Goal: Task Accomplishment & Management: Complete application form

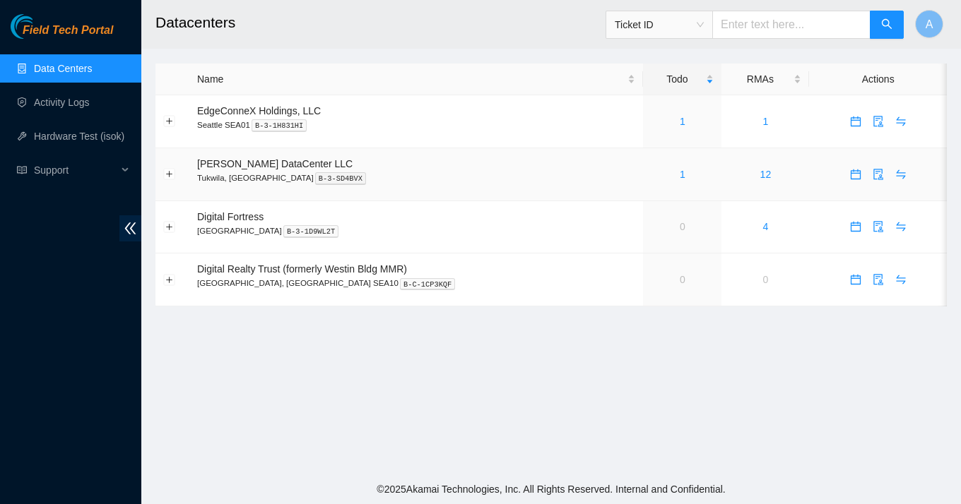
click at [662, 175] on div "1" at bounding box center [682, 175] width 63 height 16
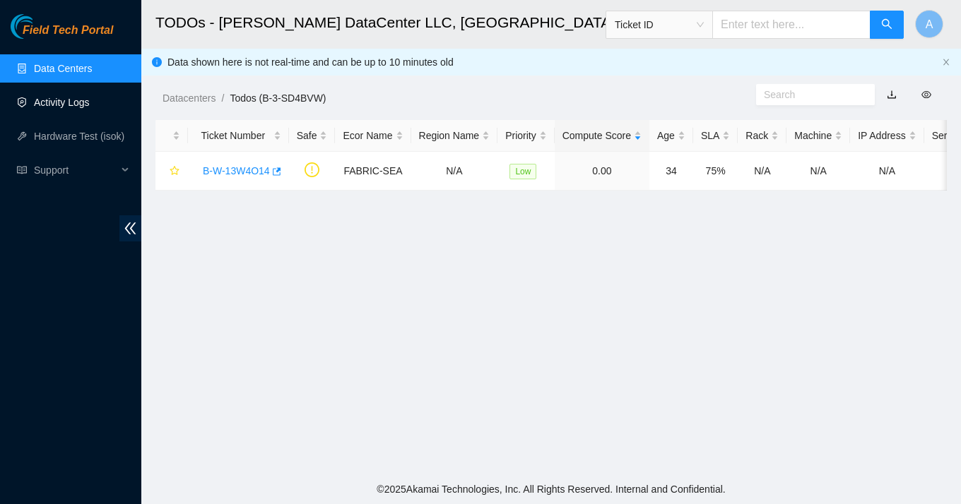
click at [65, 102] on link "Activity Logs" at bounding box center [62, 102] width 56 height 11
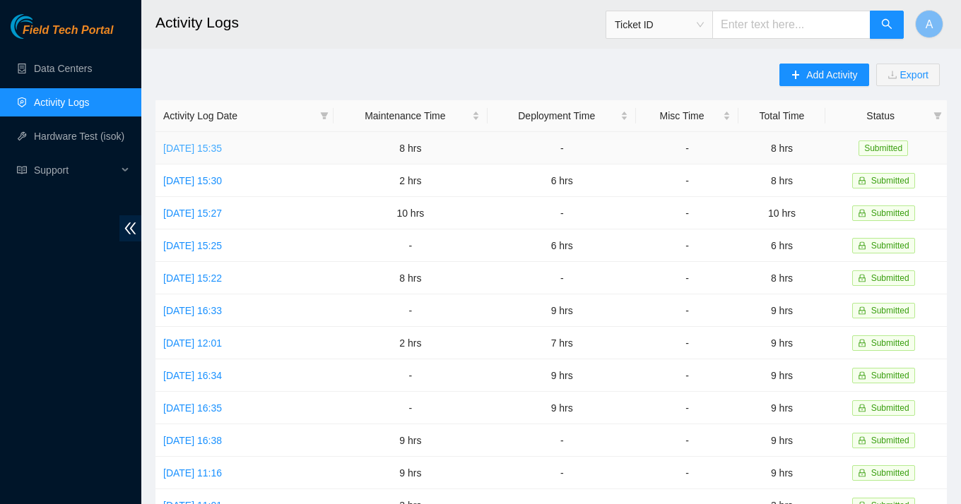
click at [216, 151] on link "[DATE] 15:35" at bounding box center [192, 148] width 59 height 11
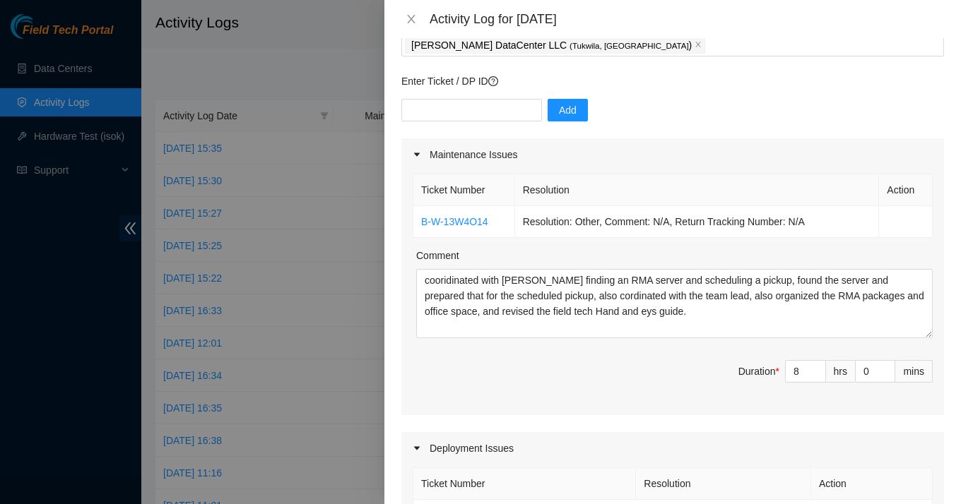
scroll to position [101, 0]
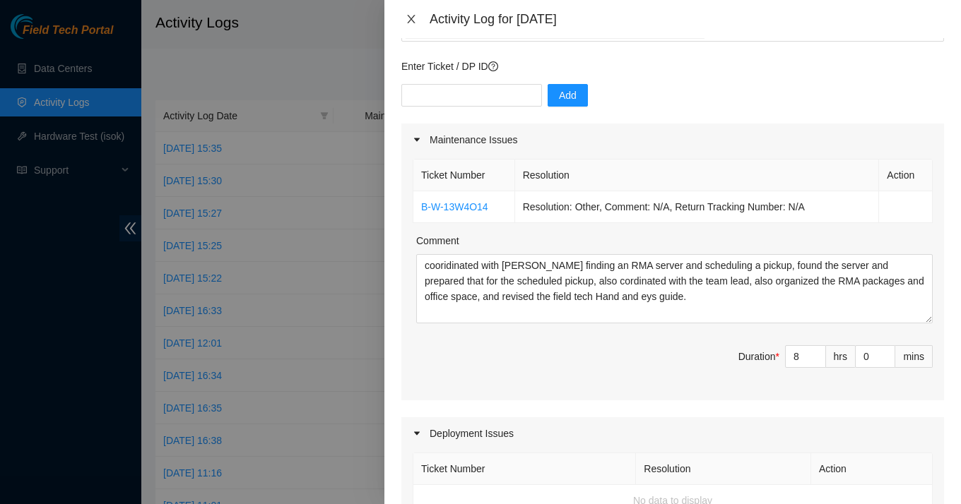
click at [409, 25] on button "Close" at bounding box center [411, 19] width 20 height 13
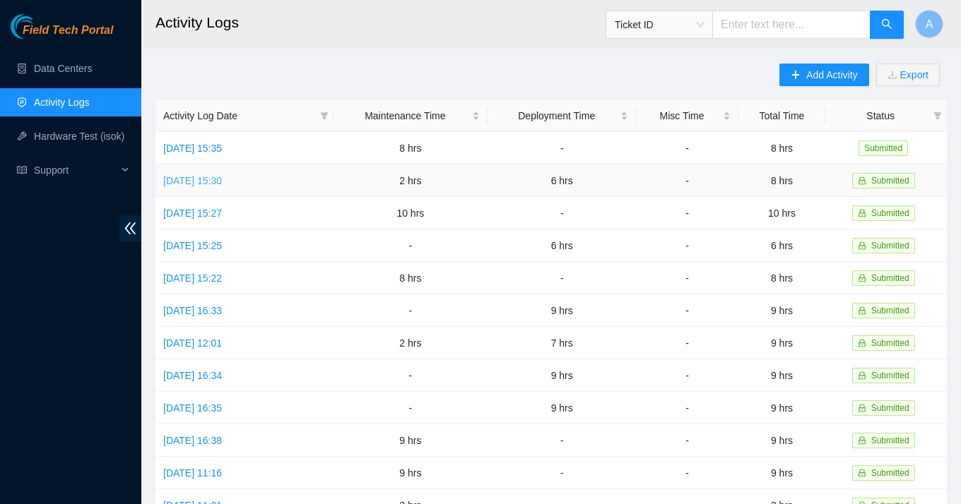
click at [220, 179] on link "[DATE] 15:30" at bounding box center [192, 180] width 59 height 11
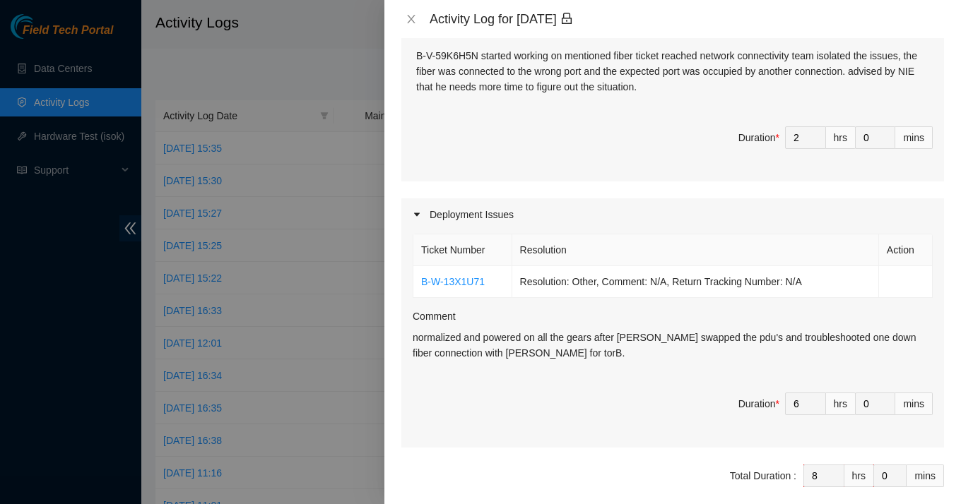
scroll to position [309, 0]
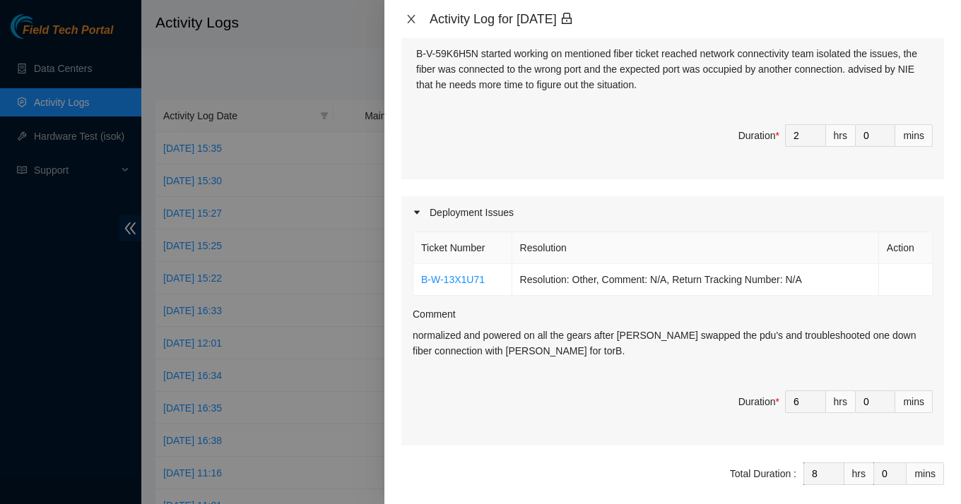
click at [409, 20] on icon "close" at bounding box center [411, 18] width 11 height 11
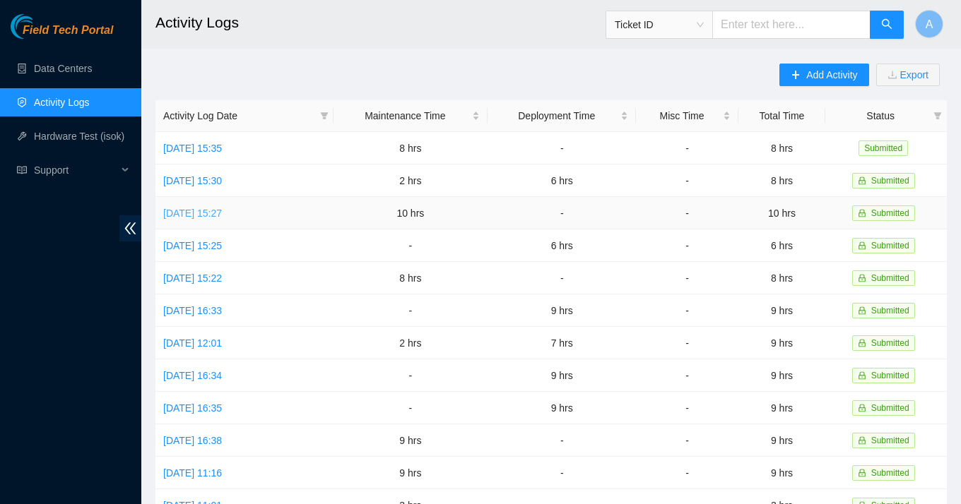
click at [208, 213] on link "[DATE] 15:27" at bounding box center [192, 213] width 59 height 11
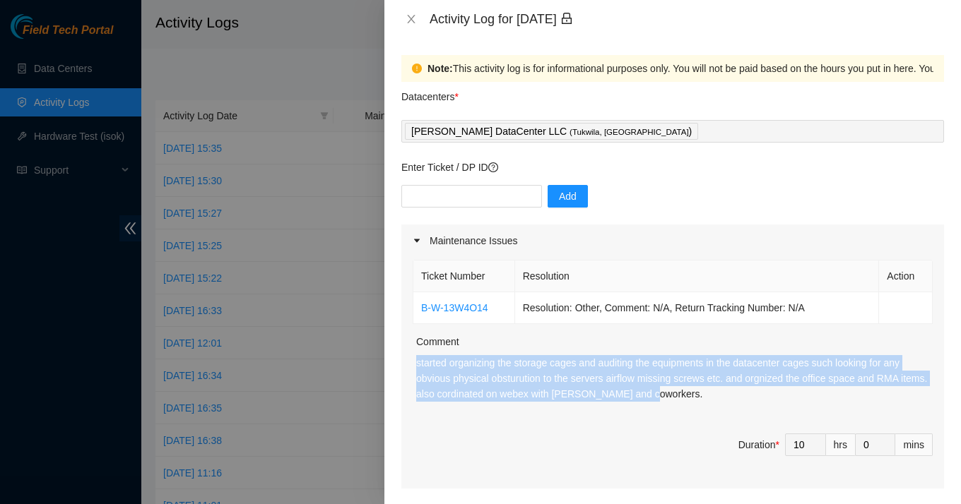
drag, startPoint x: 692, startPoint y: 396, endPoint x: 400, endPoint y: 361, distance: 293.9
click at [400, 361] on div "Note: This activity log is for informational purposes only. You will not be pai…" at bounding box center [672, 271] width 577 height 466
copy p "started organizing the storage cages and auditing the equipments in the datacen…"
click at [411, 21] on icon "close" at bounding box center [411, 18] width 11 height 11
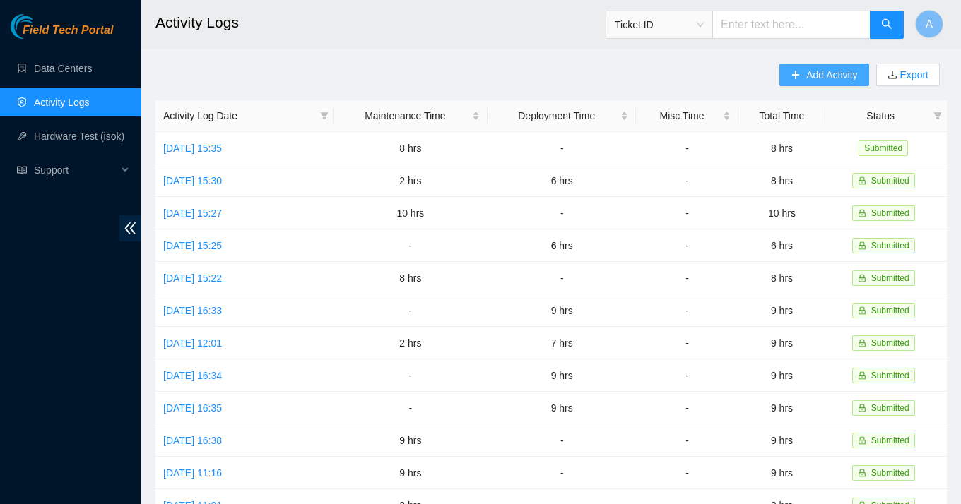
click at [814, 75] on span "Add Activity" at bounding box center [831, 75] width 51 height 16
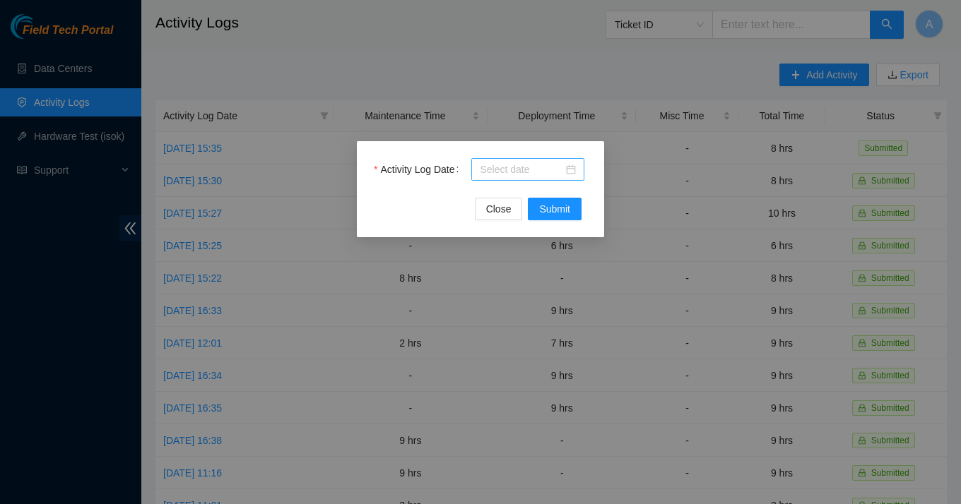
click at [571, 166] on div at bounding box center [528, 170] width 96 height 16
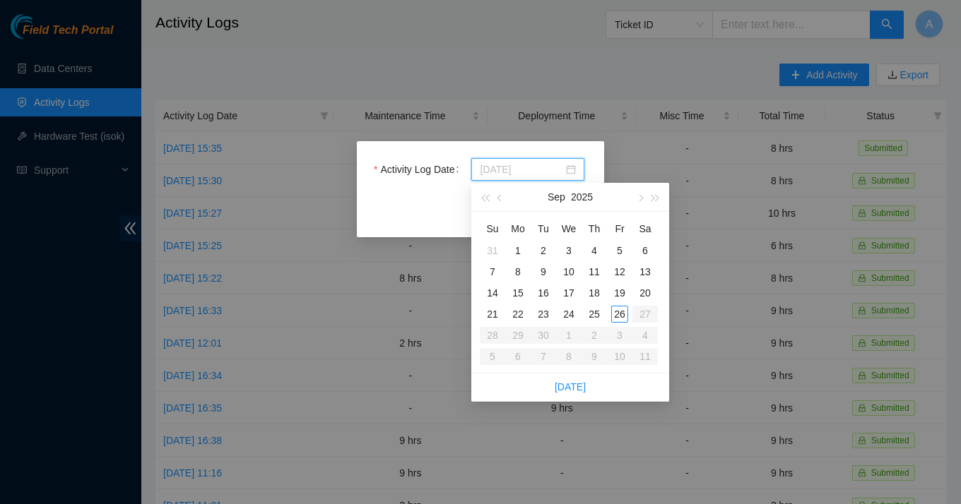
type input "[DATE]"
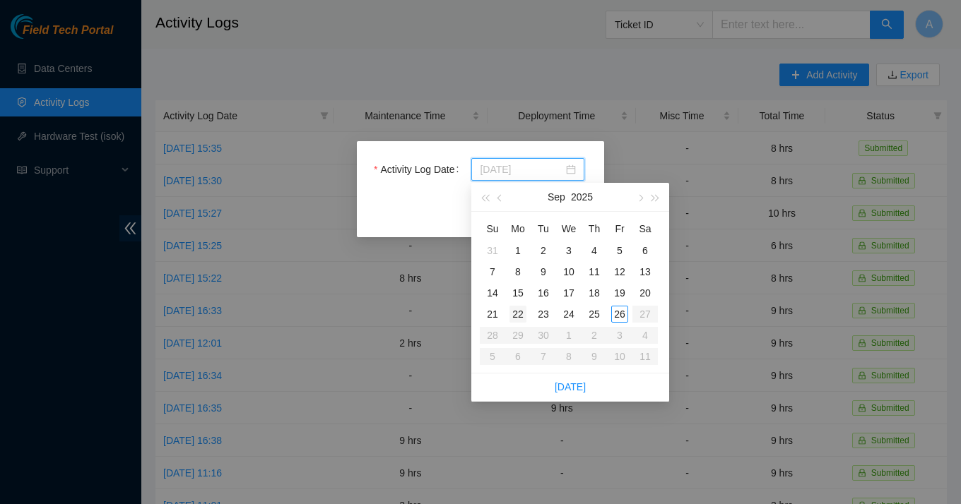
type input "[DATE]"
click at [522, 317] on div "22" at bounding box center [517, 314] width 17 height 17
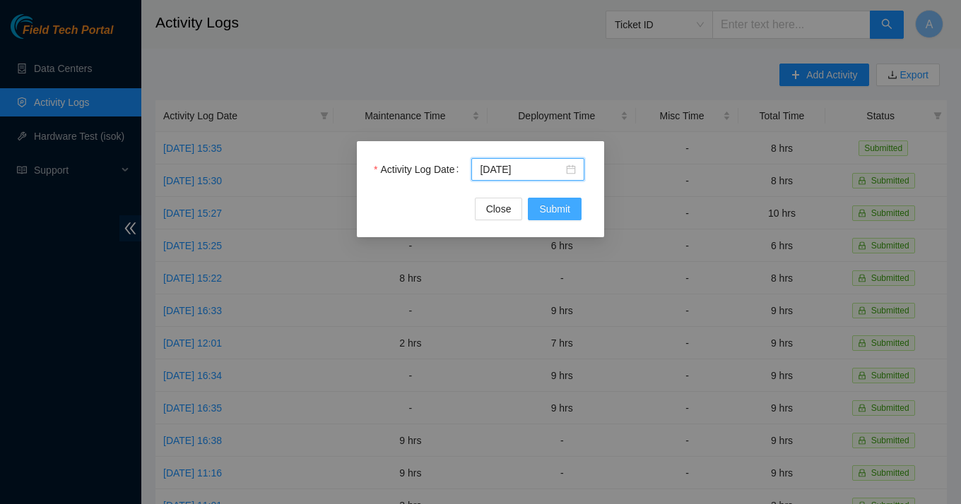
click at [552, 198] on button "Submit" at bounding box center [555, 209] width 54 height 23
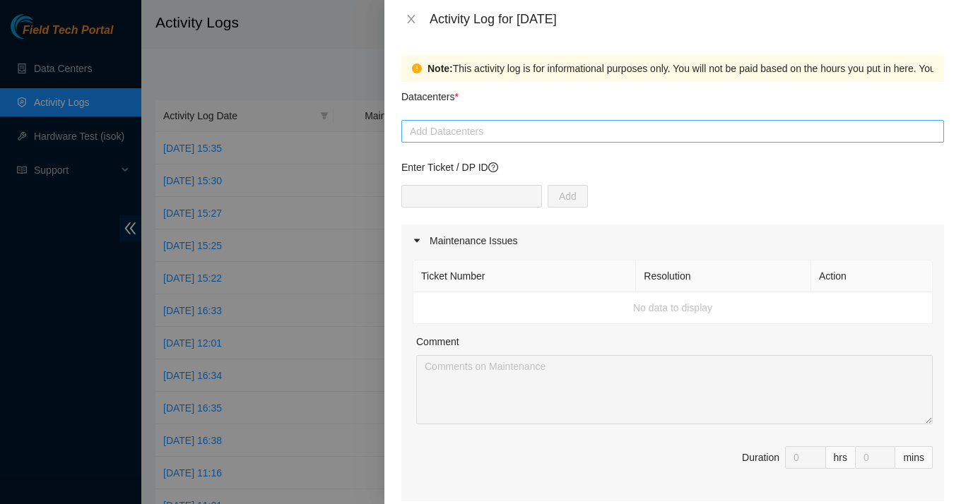
click at [456, 126] on div at bounding box center [673, 131] width 536 height 17
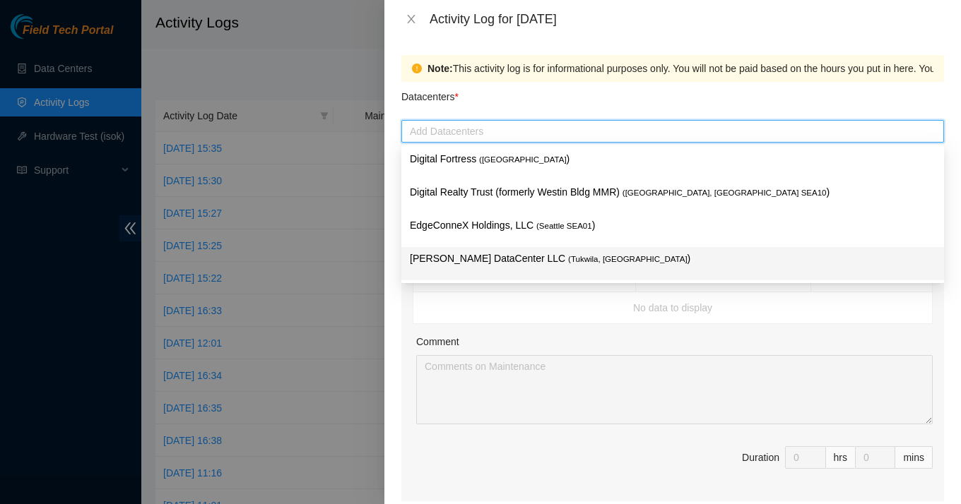
click at [475, 266] on p "[PERSON_NAME] DataCenter LLC ( [GEOGRAPHIC_DATA], [GEOGRAPHIC_DATA] )" at bounding box center [673, 259] width 526 height 16
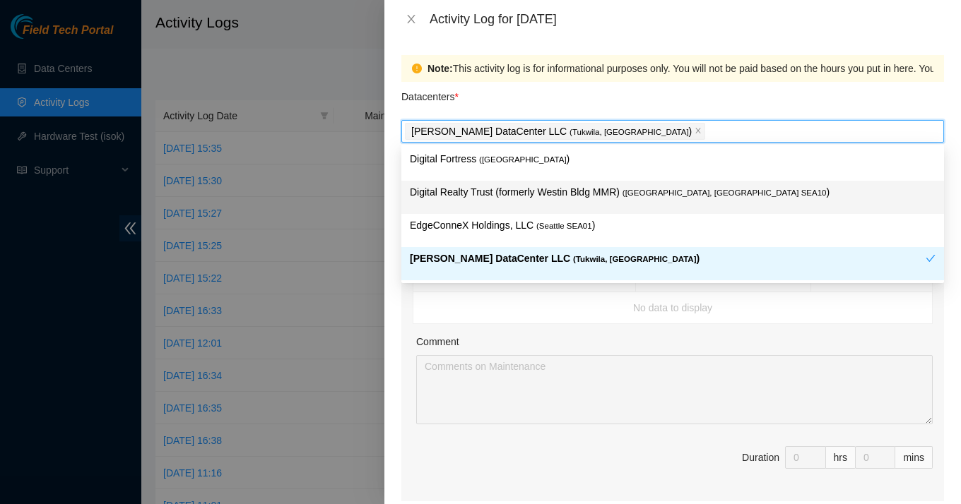
click at [494, 76] on div "Note: This activity log is for informational purposes only. You will not be pai…" at bounding box center [672, 68] width 543 height 27
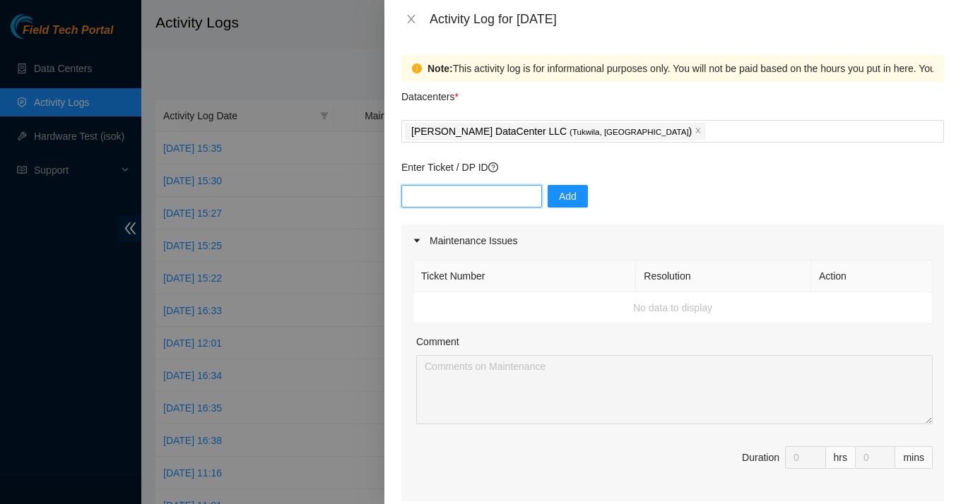
click at [435, 203] on input "text" at bounding box center [471, 196] width 141 height 23
click at [594, 191] on div "Add" at bounding box center [672, 205] width 543 height 40
click at [481, 203] on input "text" at bounding box center [471, 196] width 141 height 23
click at [637, 207] on div "Add" at bounding box center [672, 205] width 543 height 40
click at [484, 206] on input "text" at bounding box center [471, 196] width 141 height 23
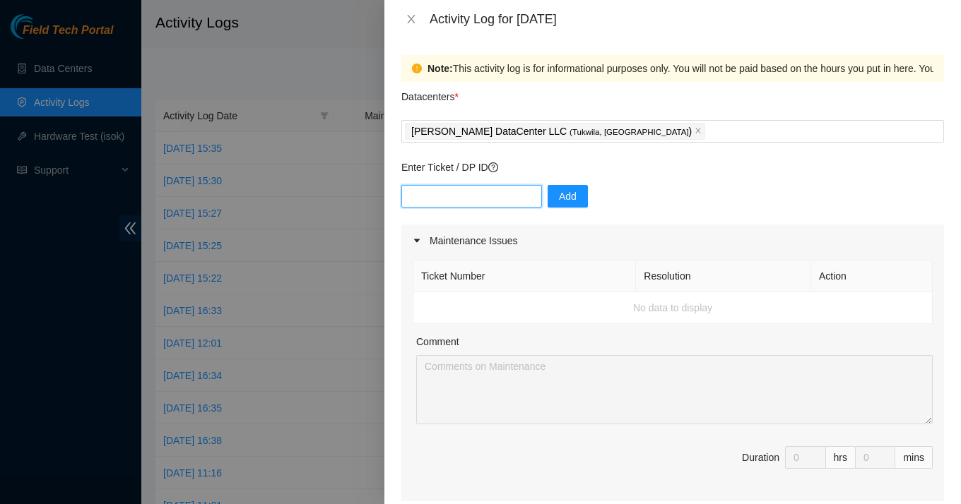
paste input "B-W-13W4O14"
type input "B-W-13W4O14"
click at [559, 192] on span "Add" at bounding box center [568, 197] width 18 height 16
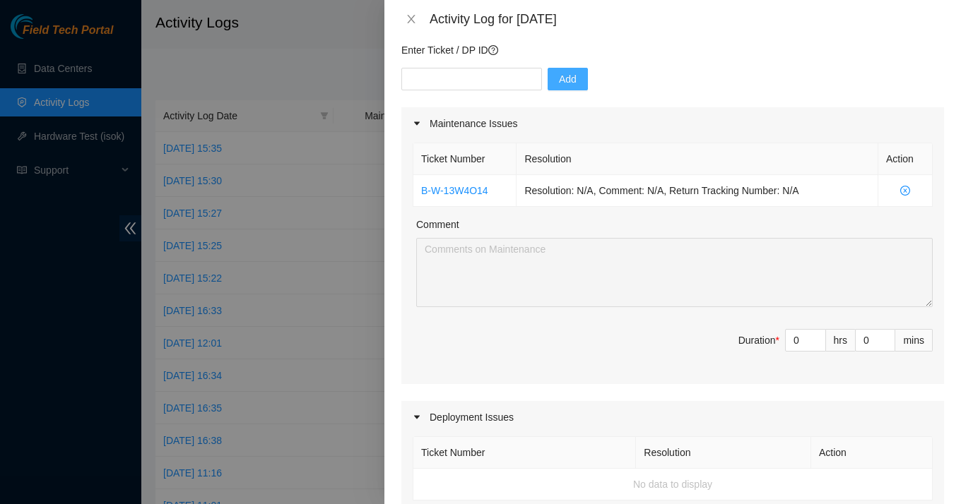
scroll to position [143, 0]
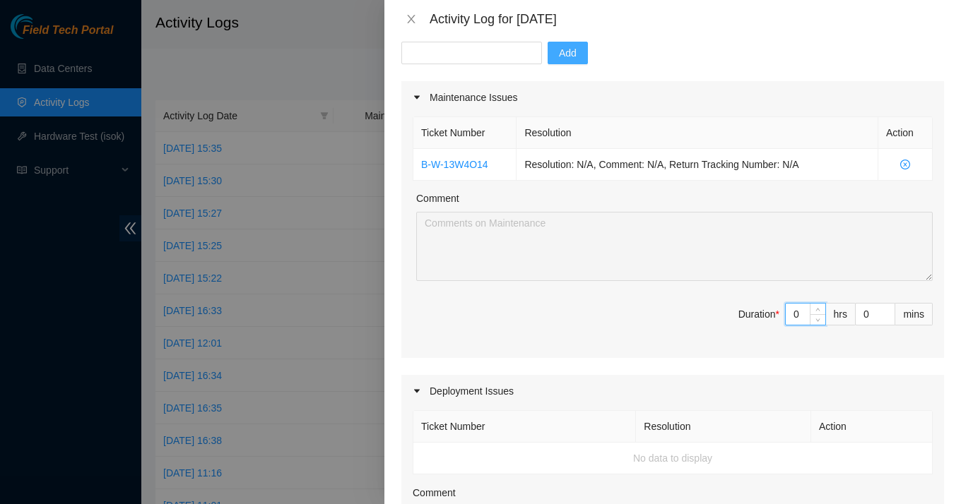
drag, startPoint x: 805, startPoint y: 316, endPoint x: 752, endPoint y: 310, distance: 54.0
click at [752, 310] on span "Duration * 0 hrs 0 mins" at bounding box center [673, 323] width 520 height 40
type input "8"
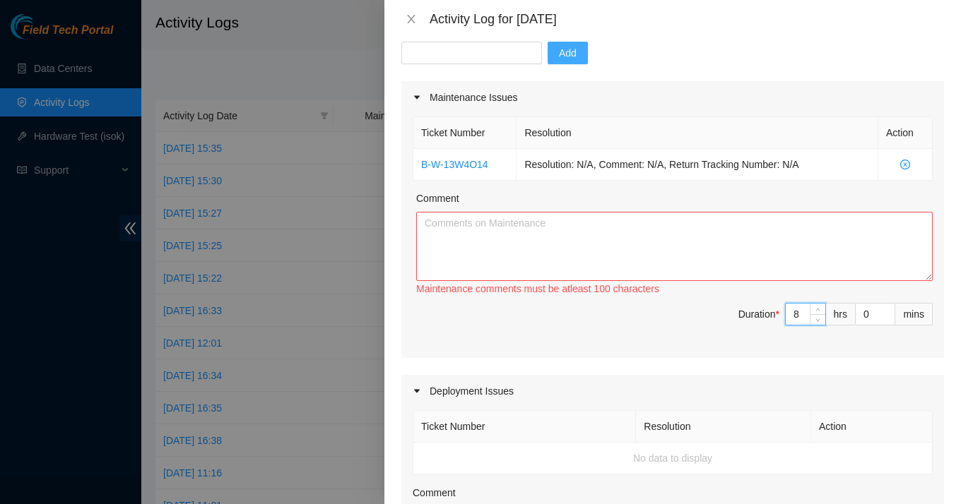
type input "8"
click at [627, 242] on textarea "Comment" at bounding box center [674, 246] width 517 height 69
paste textarea "started organizing the storage cages and auditing the equipments in the datacen…"
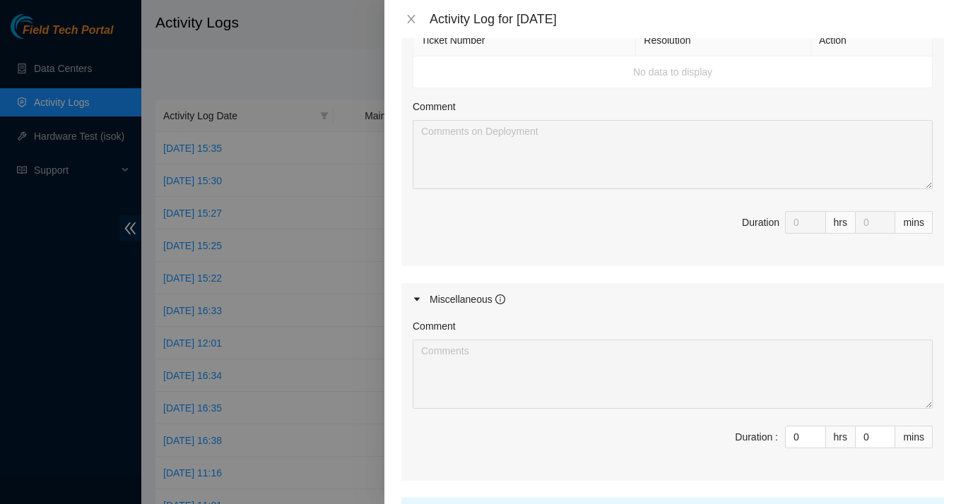
scroll to position [0, 0]
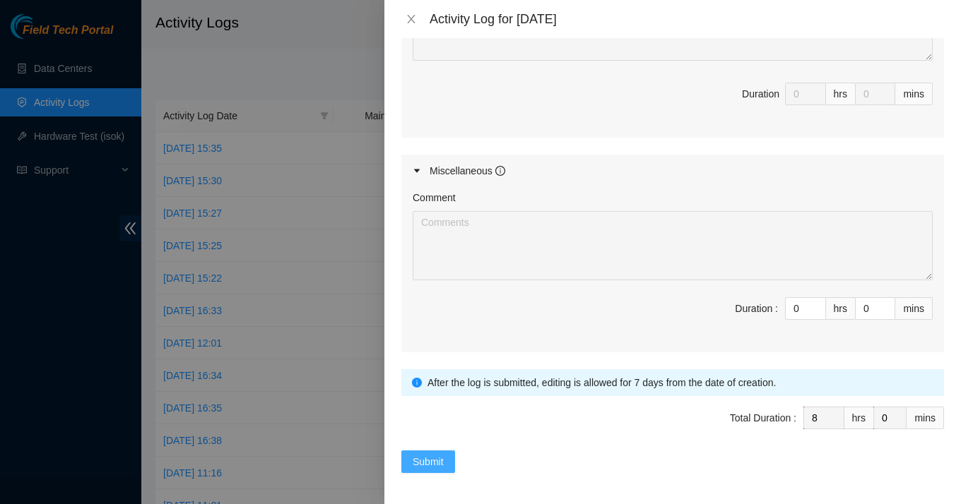
type textarea "started organizing the storage cages and auditing the equipments in the datacen…"
click at [425, 459] on span "Submit" at bounding box center [428, 462] width 31 height 16
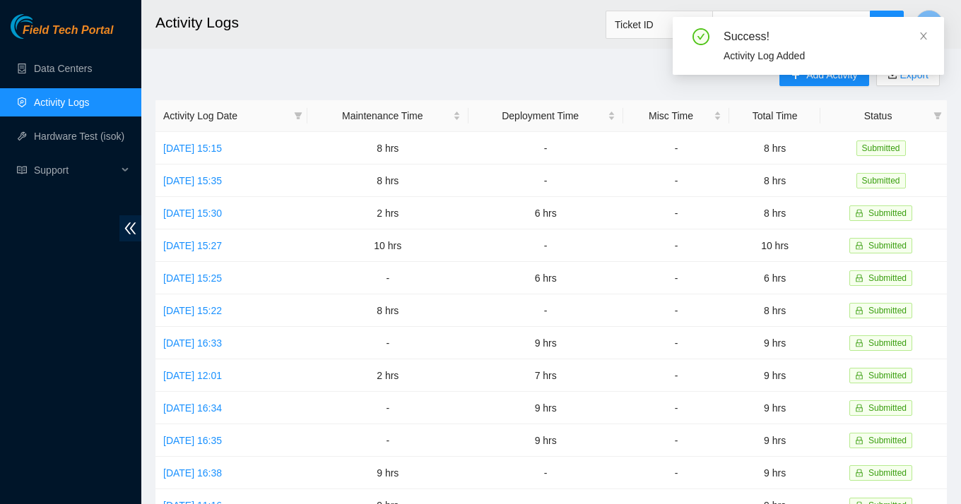
click at [932, 37] on div "Success! Activity Log Added" at bounding box center [808, 46] width 271 height 58
click at [924, 35] on icon "close" at bounding box center [924, 36] width 10 height 10
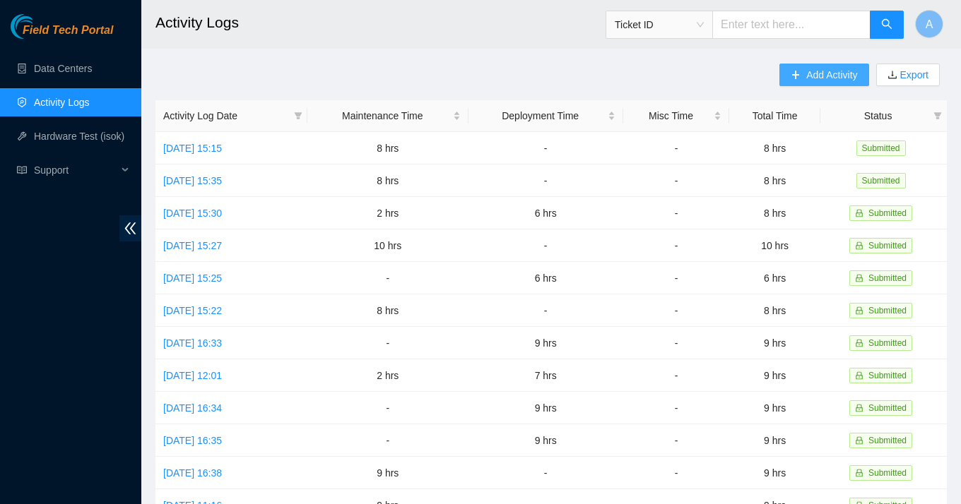
click at [832, 76] on span "Add Activity" at bounding box center [831, 75] width 51 height 16
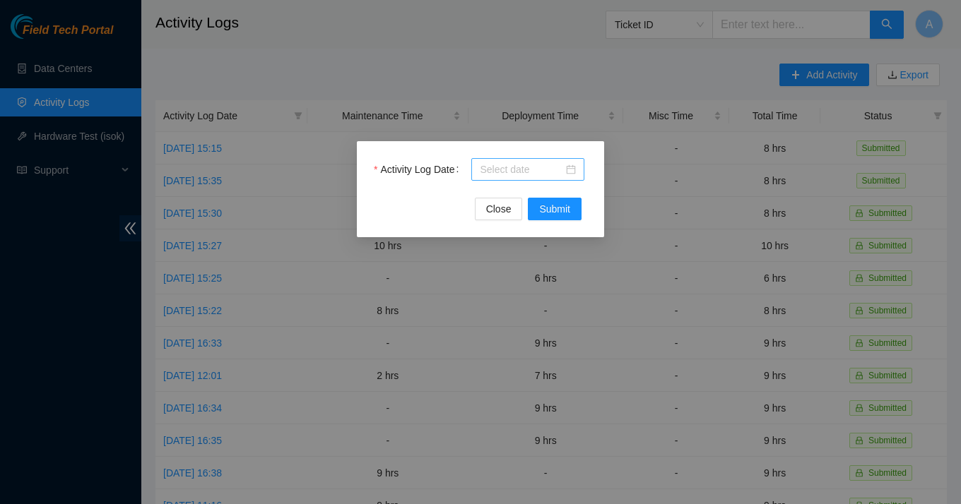
click at [576, 170] on div at bounding box center [528, 170] width 96 height 16
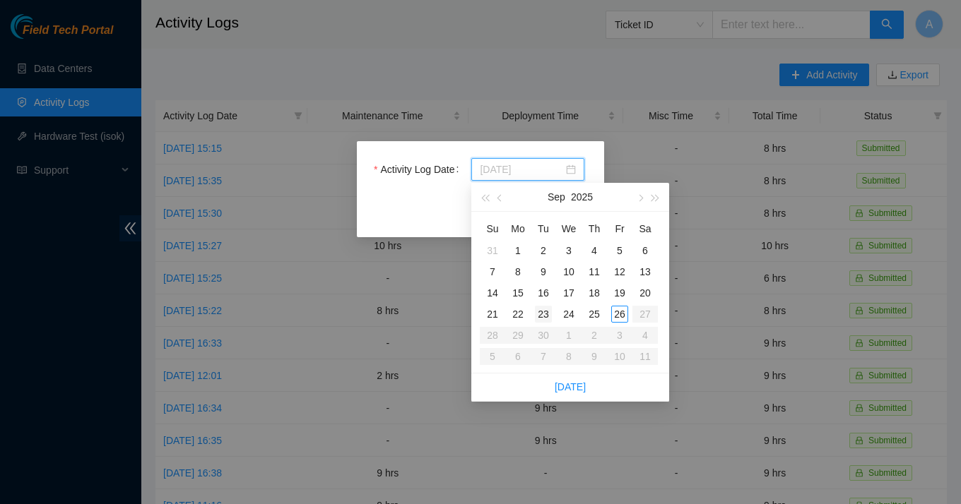
type input "[DATE]"
click at [548, 312] on div "23" at bounding box center [543, 314] width 17 height 17
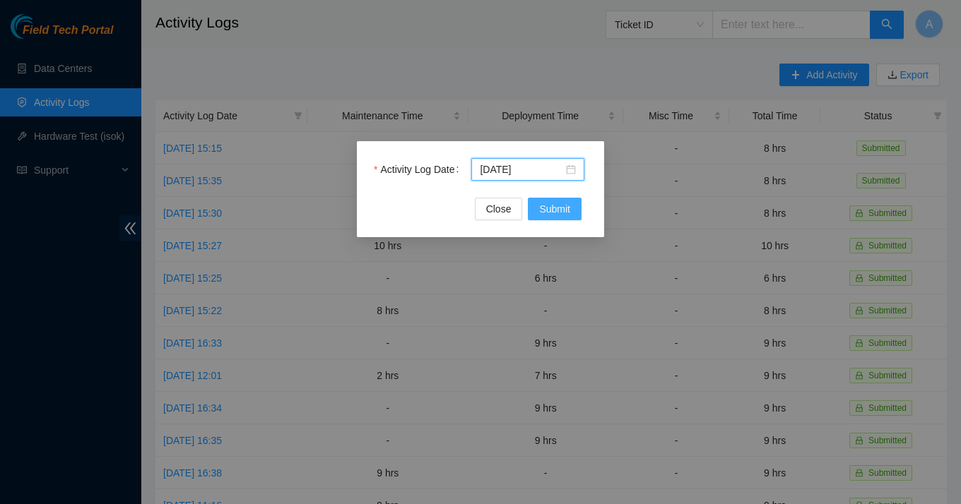
click at [574, 205] on button "Submit" at bounding box center [555, 209] width 54 height 23
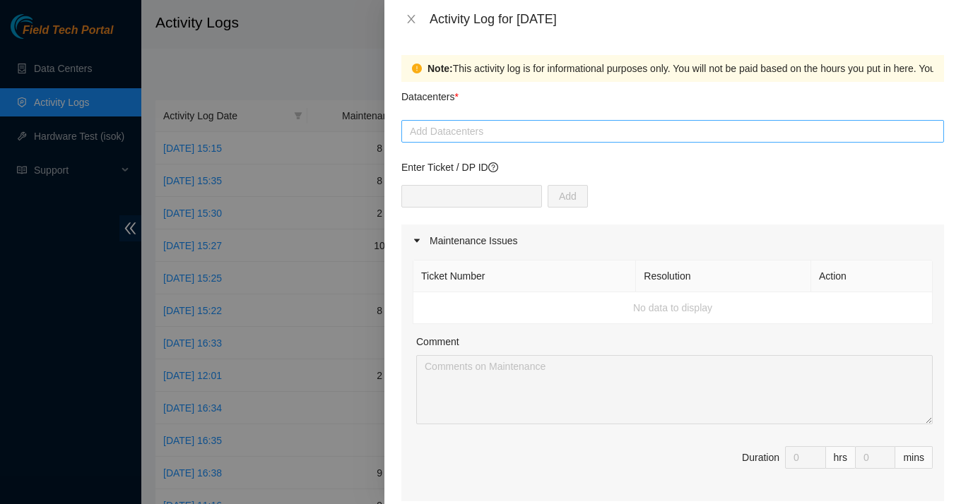
click at [484, 129] on div at bounding box center [673, 131] width 536 height 17
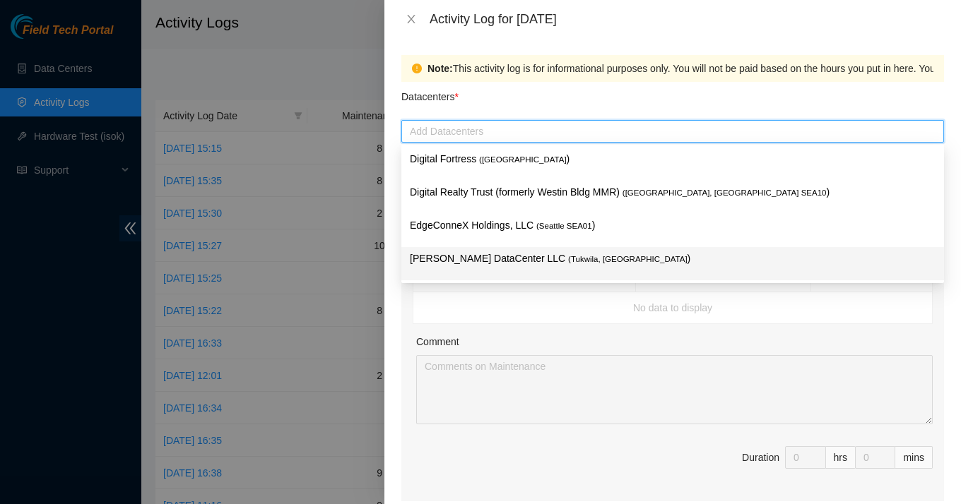
click at [488, 256] on p "[PERSON_NAME] DataCenter LLC ( [GEOGRAPHIC_DATA], [GEOGRAPHIC_DATA] )" at bounding box center [673, 259] width 526 height 16
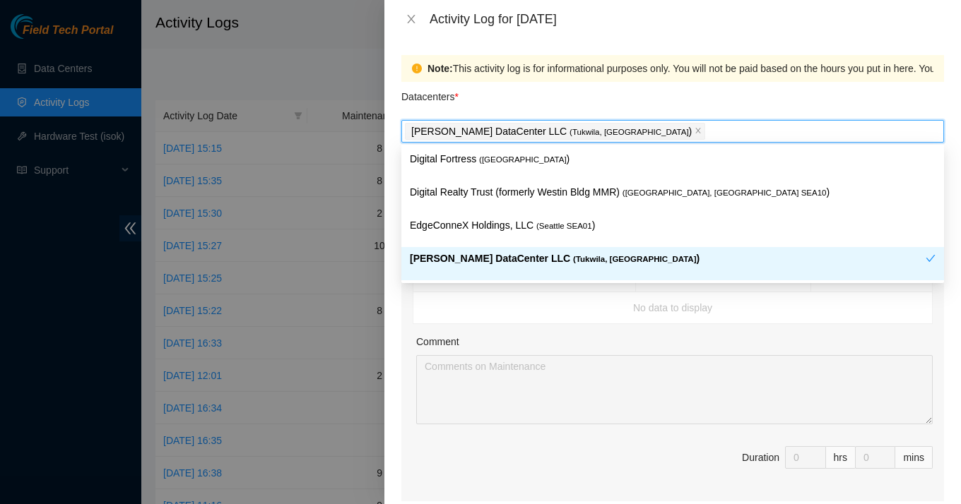
click at [486, 347] on div "Comment" at bounding box center [674, 344] width 517 height 21
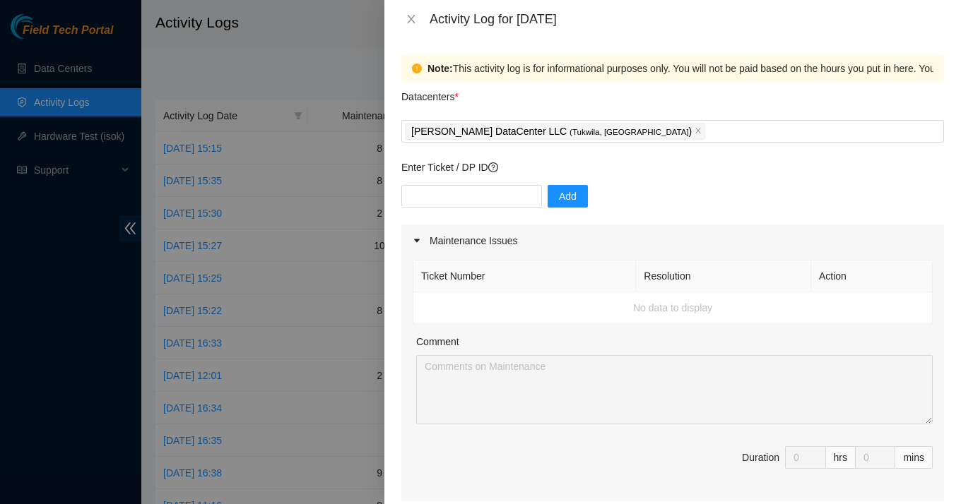
click at [489, 184] on div "Enter Ticket / DP ID Add" at bounding box center [672, 192] width 543 height 65
click at [482, 202] on input "text" at bounding box center [471, 196] width 141 height 23
paste input "started organizing the storage cages and auditing the equipments in the datacen…"
type input "started organizing the storage cages and auditing the equipments in the datacen…"
paste input "B-W-13W4O14"
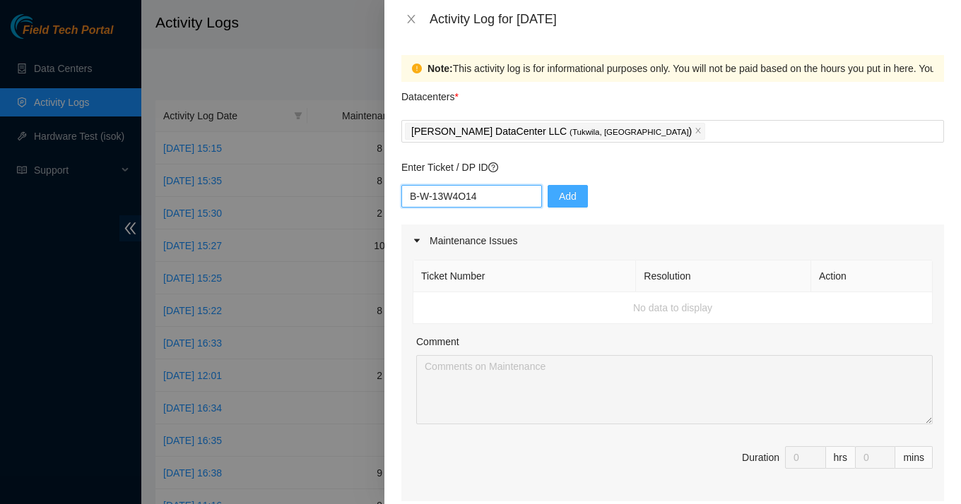
type input "B-W-13W4O14"
click at [559, 195] on span "Add" at bounding box center [568, 197] width 18 height 16
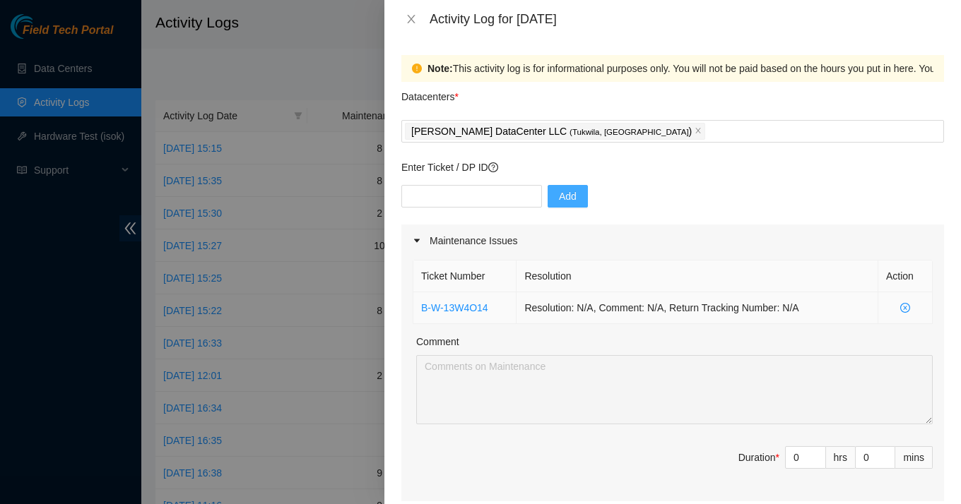
click at [905, 312] on icon "close-circle" at bounding box center [905, 308] width 10 height 10
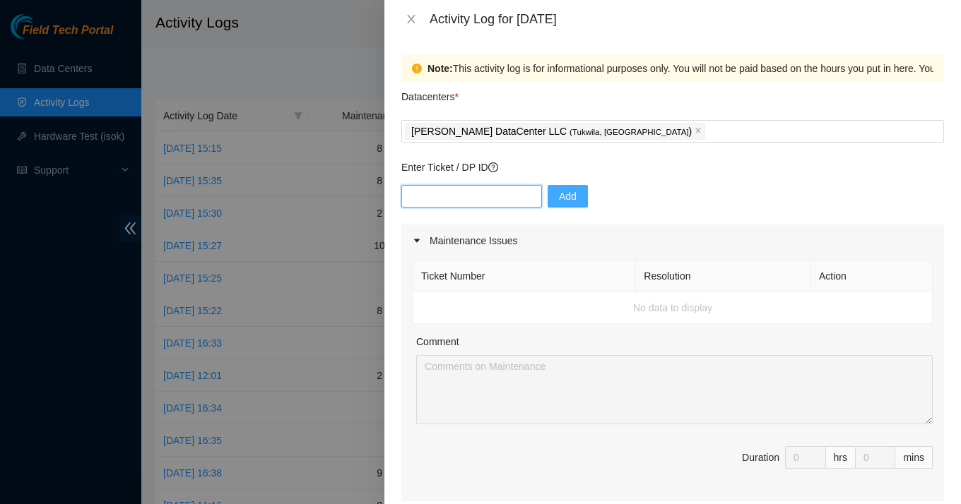
click at [480, 187] on input "text" at bounding box center [471, 196] width 141 height 23
type input "dp85243"
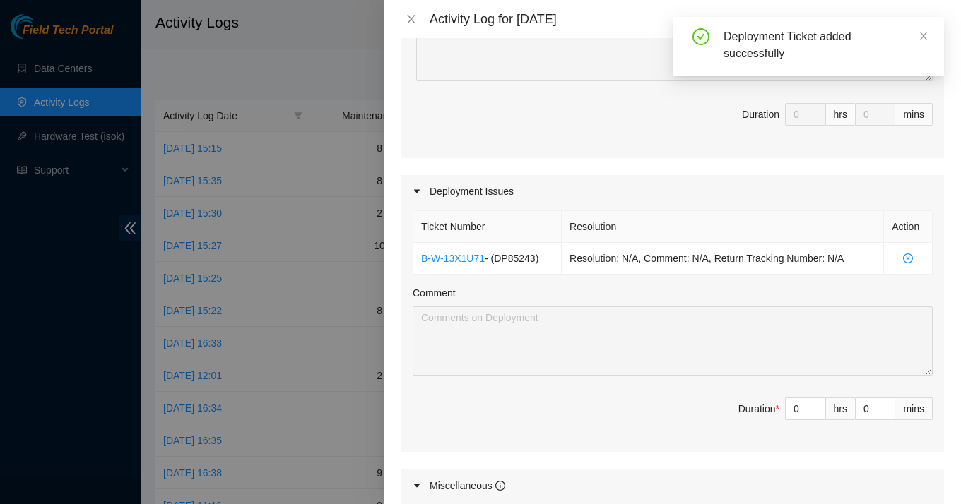
scroll to position [355, 0]
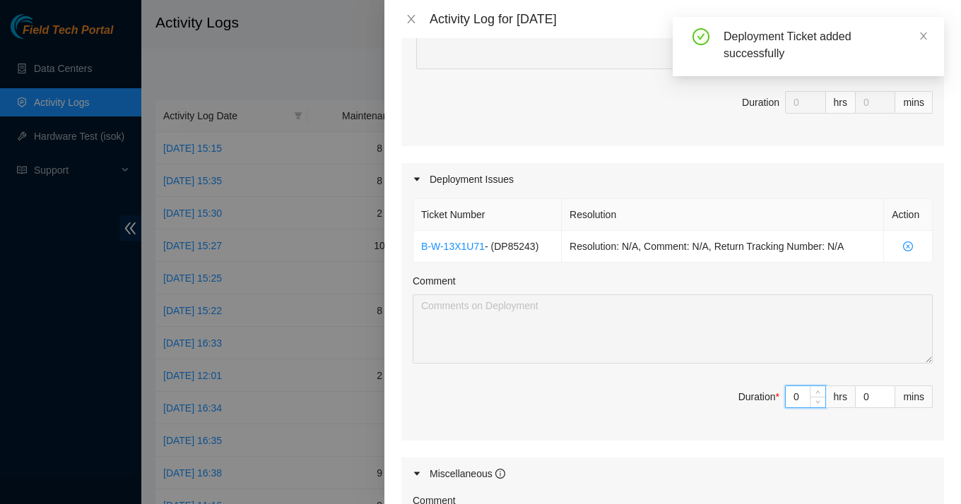
drag, startPoint x: 808, startPoint y: 397, endPoint x: 772, endPoint y: 393, distance: 36.3
click at [772, 393] on span "Duration * 0 hrs 0 mins" at bounding box center [673, 406] width 520 height 40
type input "8"
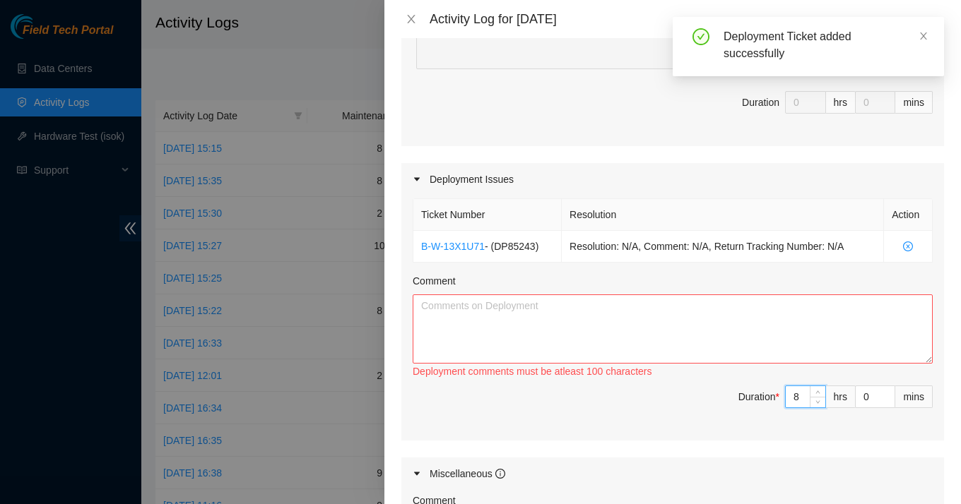
type input "8"
click at [630, 305] on textarea "Comment" at bounding box center [673, 329] width 520 height 69
paste textarea "Lo Ipsu, Dolo’s ame CO adipisci elitse (Doeiu, Tempo, inc Utlab): Etdol Magnaal…"
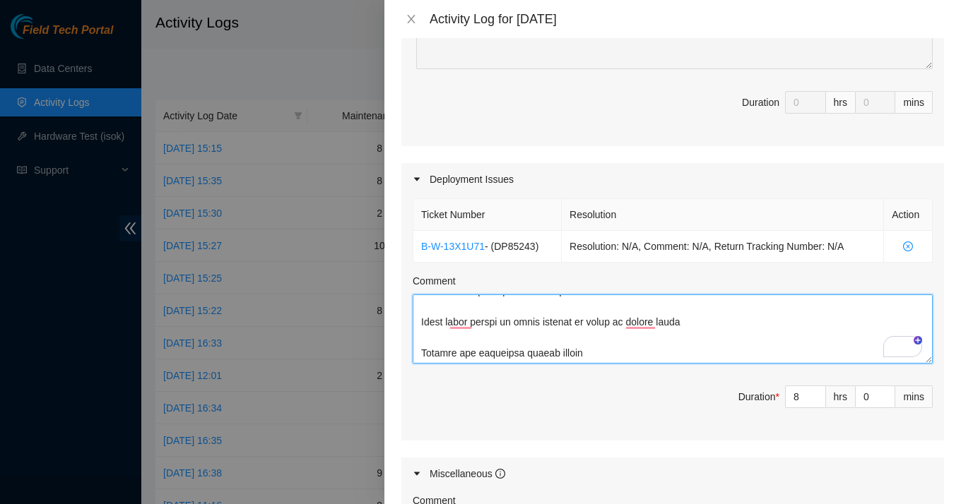
scroll to position [659, 0]
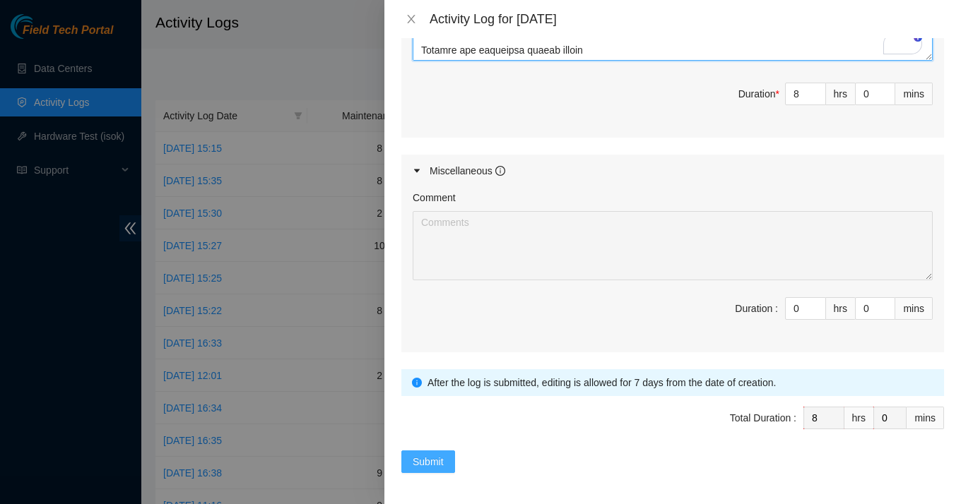
type textarea "Lo Ipsu, Dolo’s ame CO adipisci elitse (Doeiu, Tempo, inc Utlab): Etdol Magnaal…"
click at [437, 451] on button "Submit" at bounding box center [428, 462] width 54 height 23
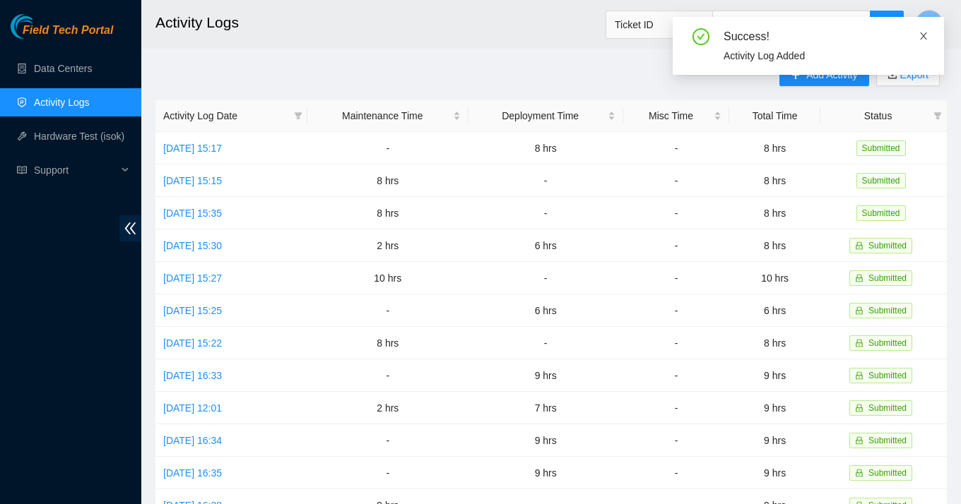
click at [926, 35] on icon "close" at bounding box center [924, 36] width 10 height 10
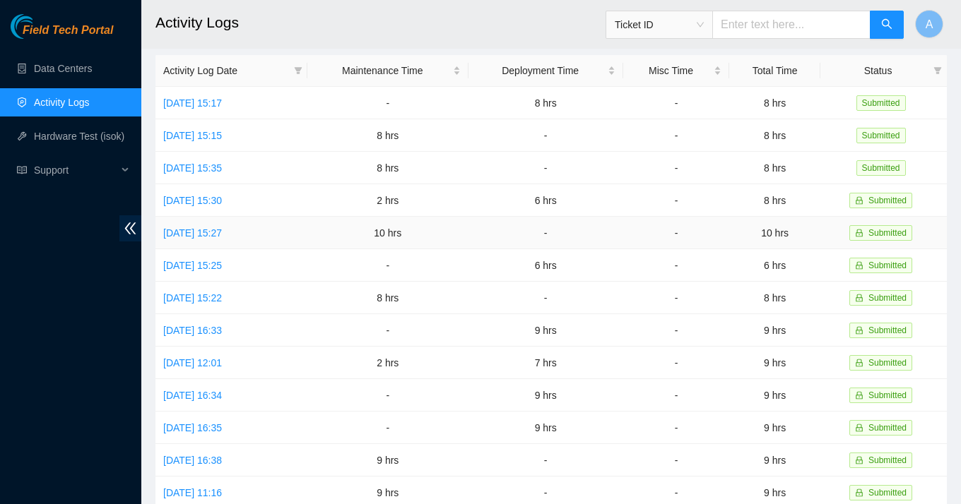
scroll to position [0, 0]
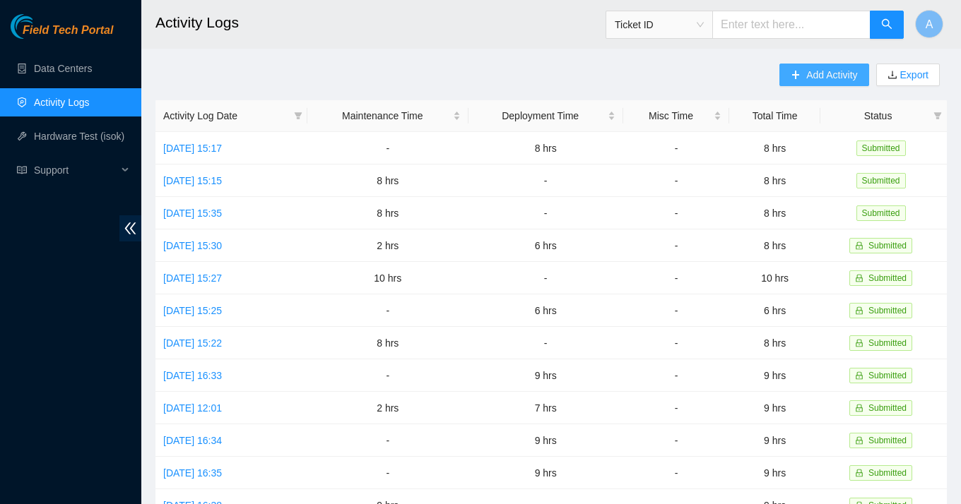
click at [820, 75] on span "Add Activity" at bounding box center [831, 75] width 51 height 16
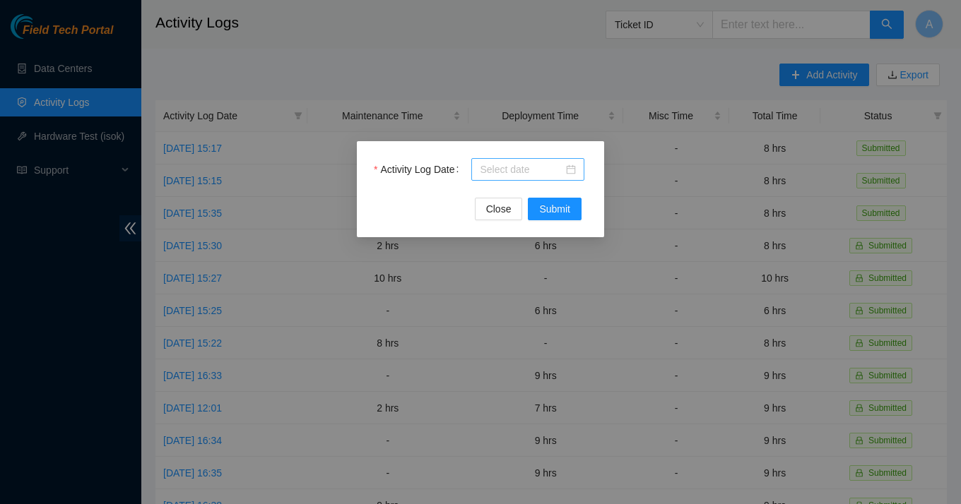
click at [569, 171] on div at bounding box center [528, 170] width 96 height 16
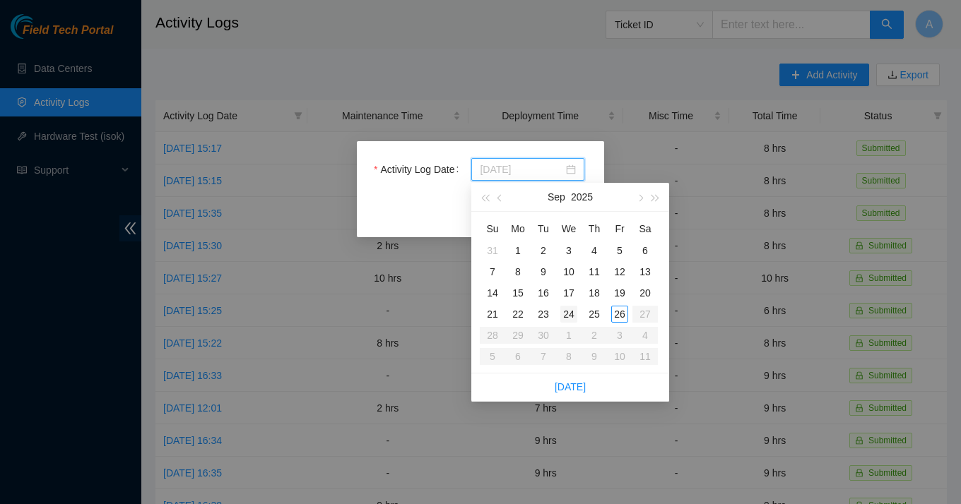
type input "[DATE]"
click at [576, 314] on div "24" at bounding box center [568, 314] width 17 height 17
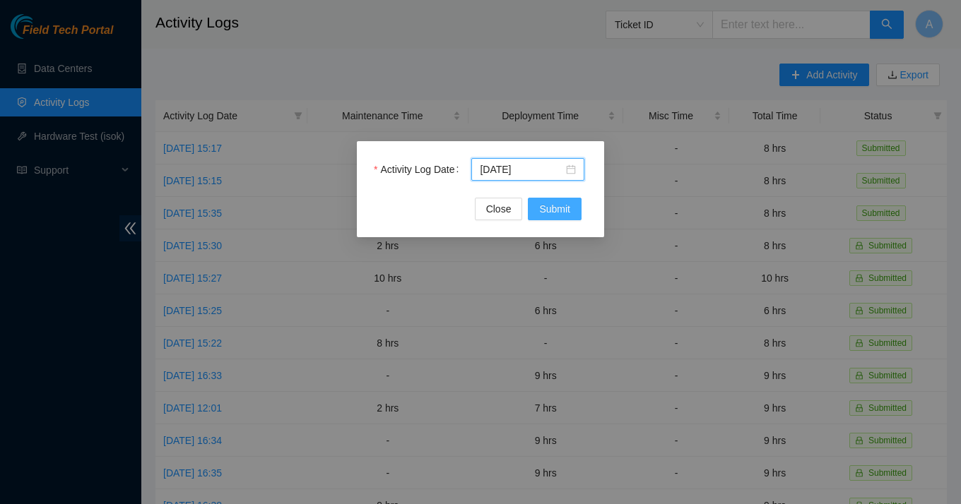
click at [567, 211] on span "Submit" at bounding box center [554, 209] width 31 height 16
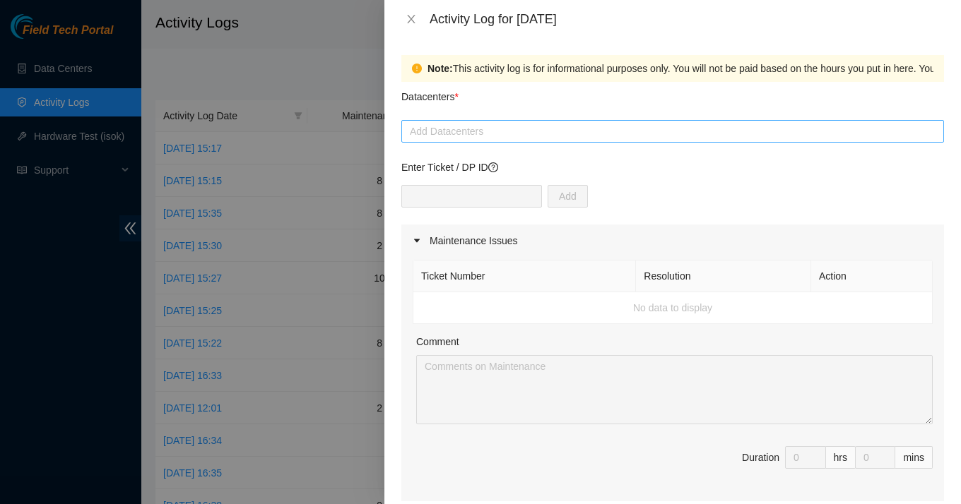
click at [527, 132] on div at bounding box center [673, 131] width 536 height 17
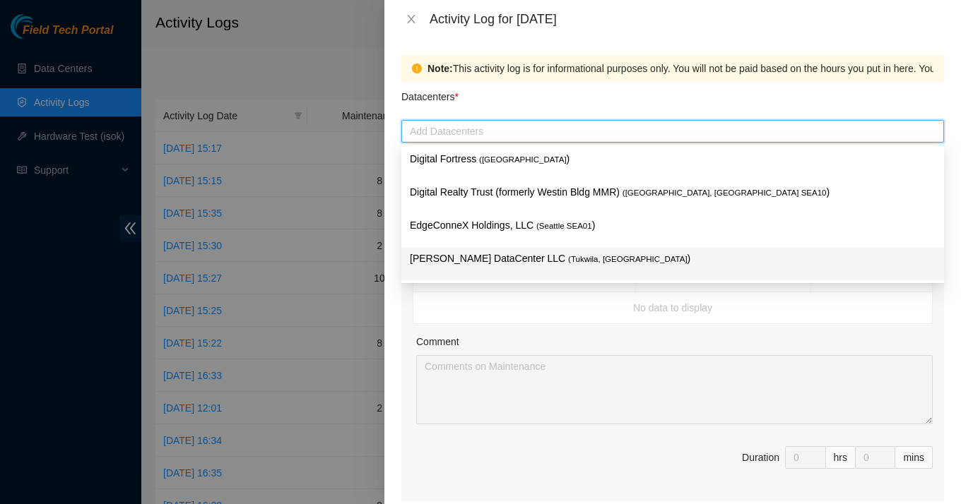
click at [495, 264] on p "[PERSON_NAME] DataCenter LLC ( [GEOGRAPHIC_DATA], [GEOGRAPHIC_DATA] )" at bounding box center [673, 259] width 526 height 16
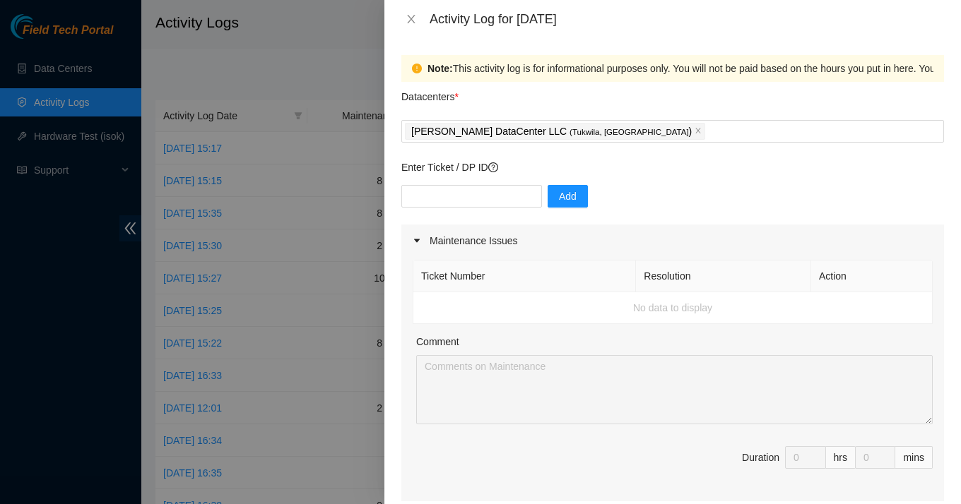
click at [389, 140] on div "Note: This activity log is for informational purposes only. You will not be pai…" at bounding box center [672, 271] width 577 height 466
click at [435, 196] on input "text" at bounding box center [471, 196] width 141 height 23
click at [463, 201] on input "text" at bounding box center [471, 196] width 141 height 23
paste input "B-W-13W4O14"
type input "B-W-13W4O14"
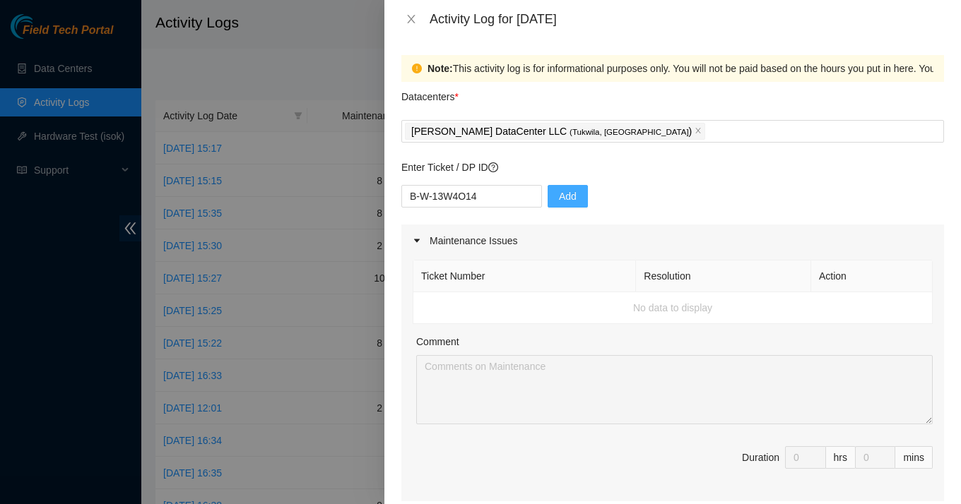
click at [559, 194] on span "Add" at bounding box center [568, 197] width 18 height 16
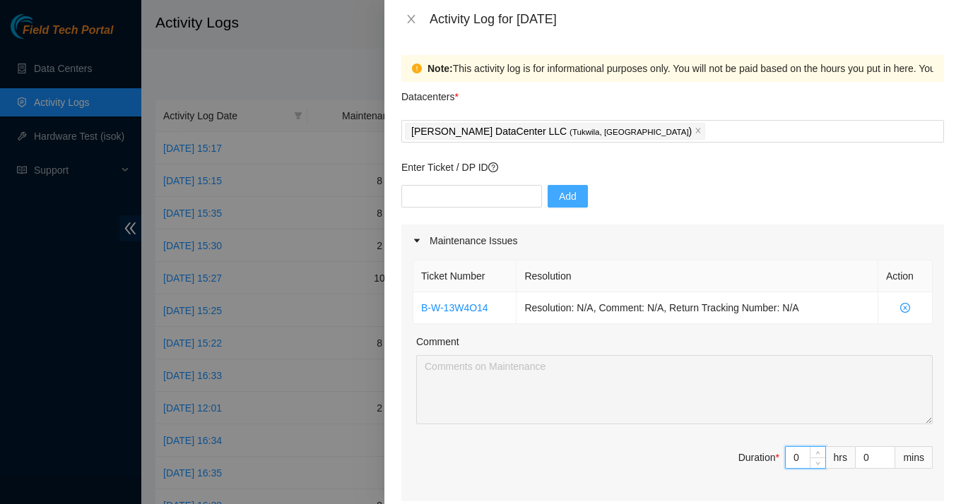
drag, startPoint x: 805, startPoint y: 458, endPoint x: 765, endPoint y: 456, distance: 40.3
click at [765, 456] on span "Duration * 0 hrs 0 mins" at bounding box center [673, 467] width 520 height 40
type input "8"
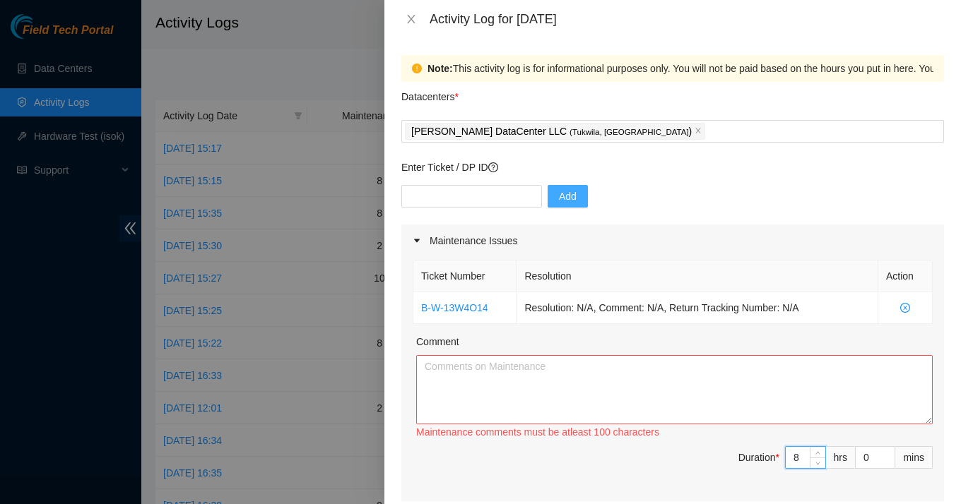
type input "8"
click at [630, 396] on textarea "Comment" at bounding box center [674, 389] width 517 height 69
paste textarea "started organizing the storage cages and auditing the equipments in the datacen…"
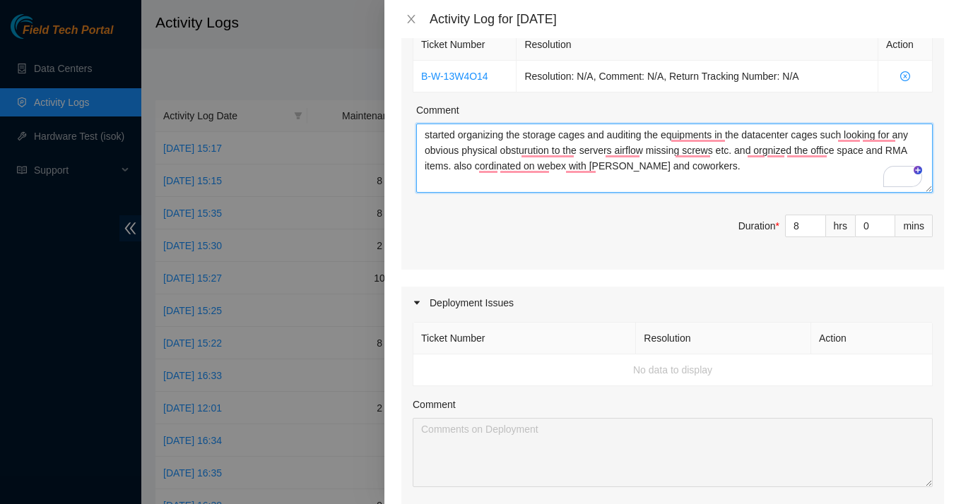
scroll to position [382, 0]
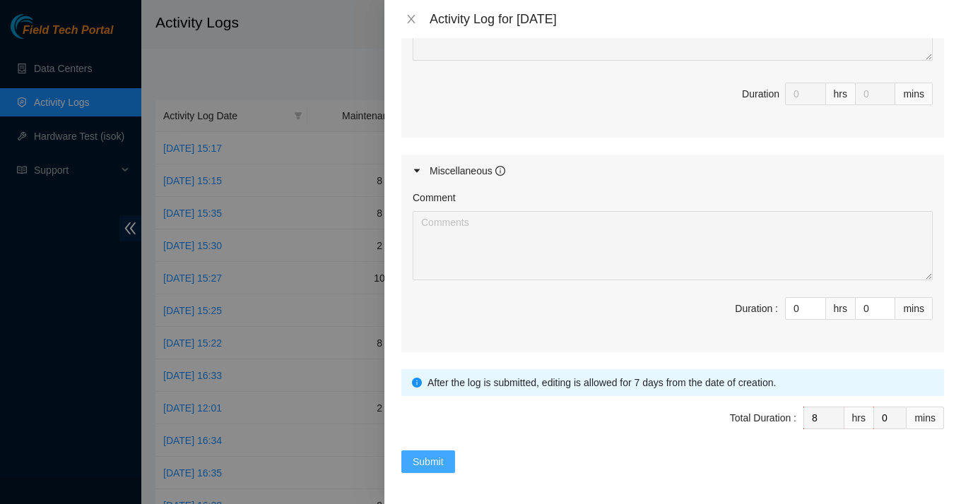
type textarea "started organizing the storage cages and auditing the equipments in the datacen…"
click at [430, 464] on span "Submit" at bounding box center [428, 462] width 31 height 16
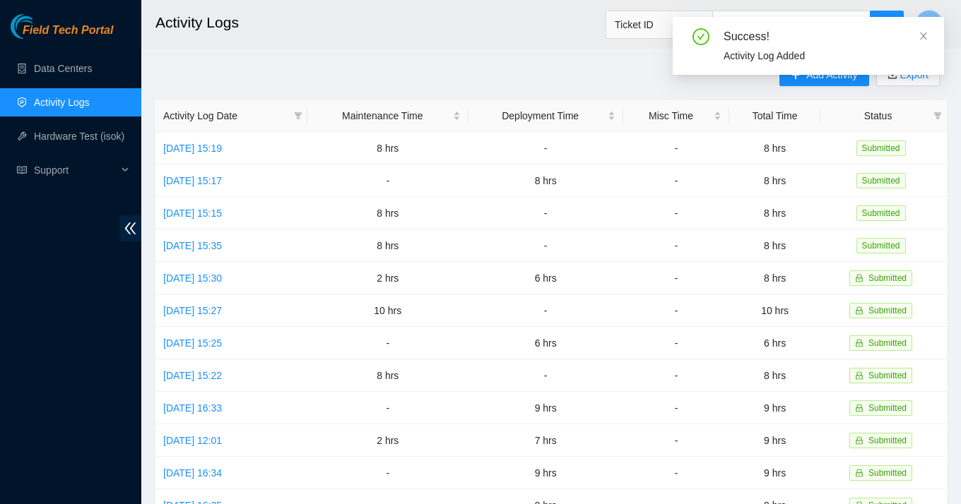
click at [929, 28] on div "Success! Activity Log Added" at bounding box center [808, 46] width 271 height 58
click at [926, 37] on icon "close" at bounding box center [924, 36] width 10 height 10
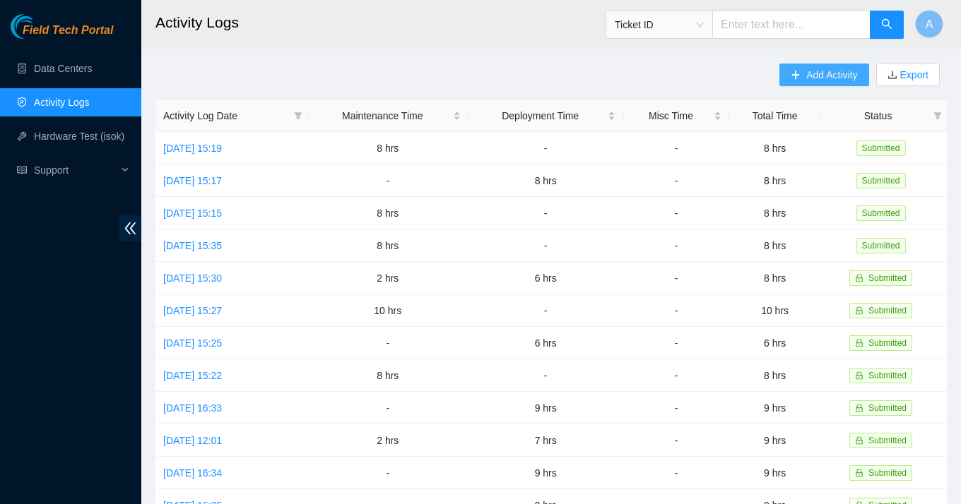
click at [809, 72] on span "Add Activity" at bounding box center [831, 75] width 51 height 16
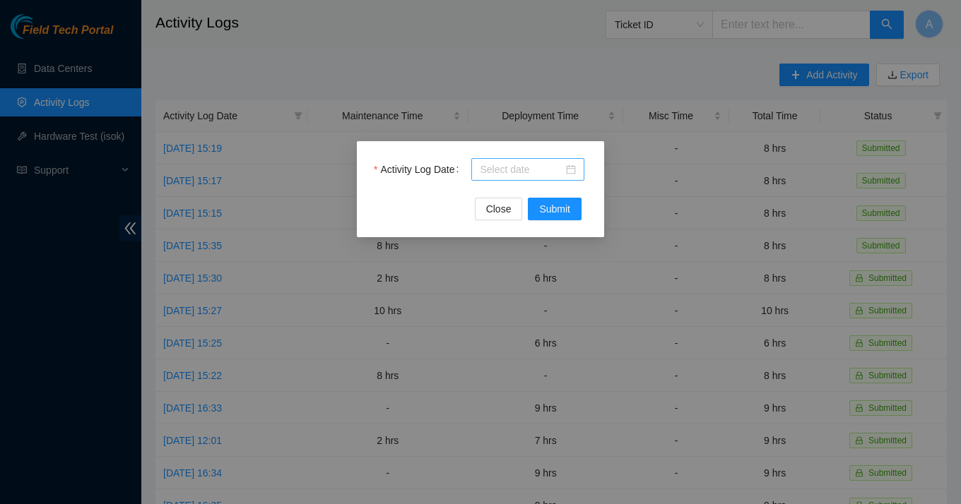
click at [572, 168] on div at bounding box center [528, 170] width 96 height 16
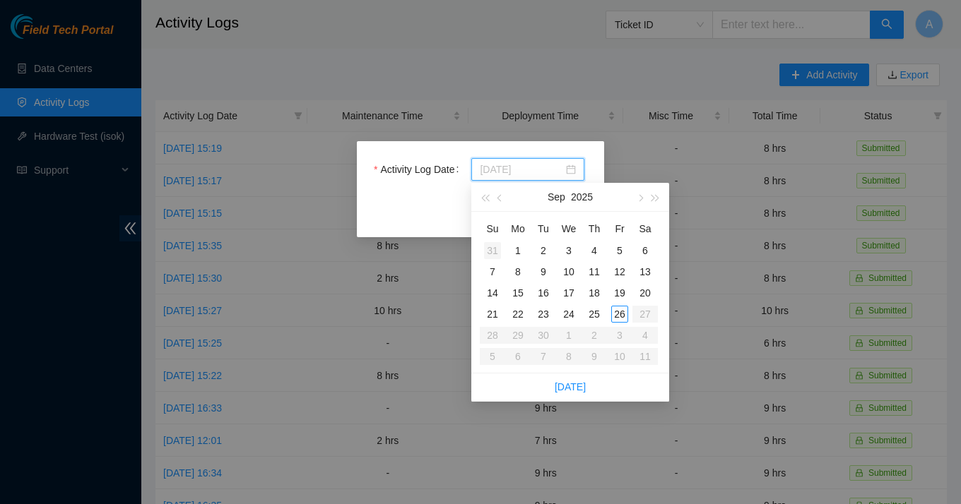
type input "[DATE]"
click at [599, 311] on div "25" at bounding box center [594, 314] width 17 height 17
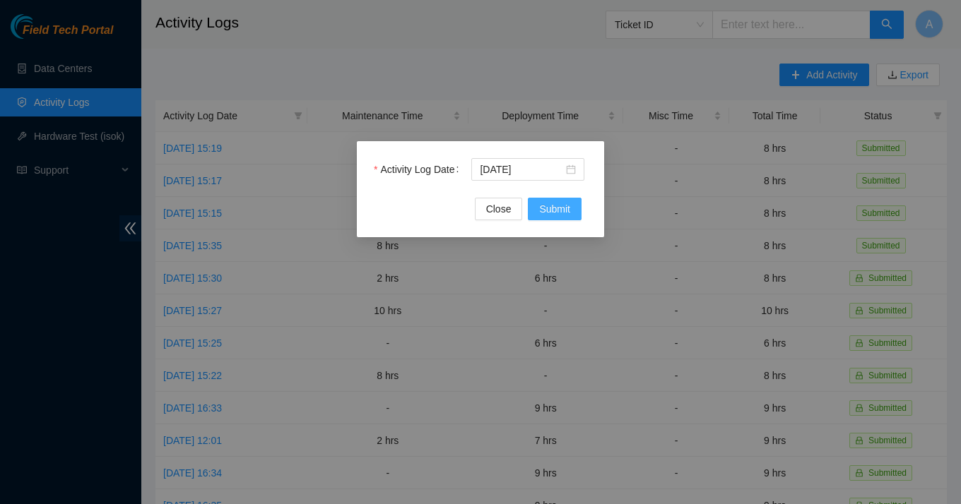
click at [565, 209] on span "Submit" at bounding box center [554, 209] width 31 height 16
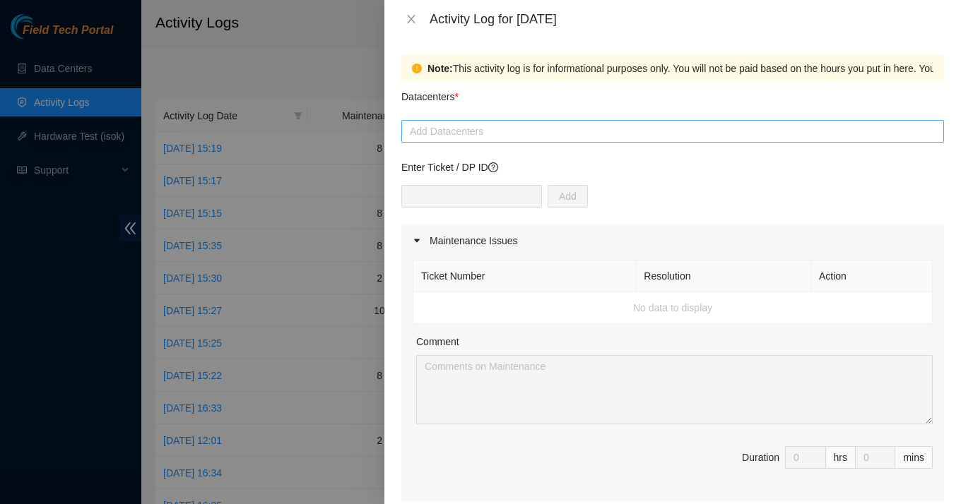
click at [555, 131] on div at bounding box center [673, 131] width 536 height 17
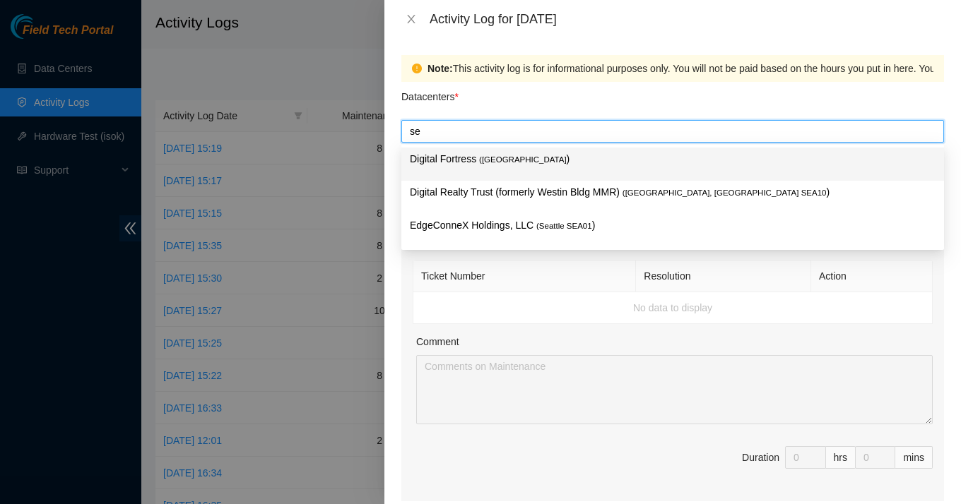
type input "s"
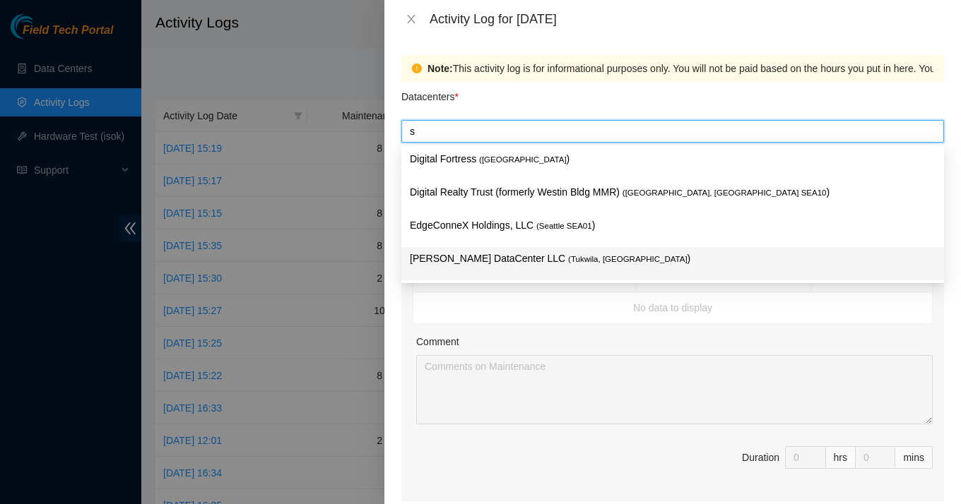
click at [466, 251] on p "[PERSON_NAME] DataCenter LLC ( [GEOGRAPHIC_DATA], [GEOGRAPHIC_DATA] )" at bounding box center [673, 259] width 526 height 16
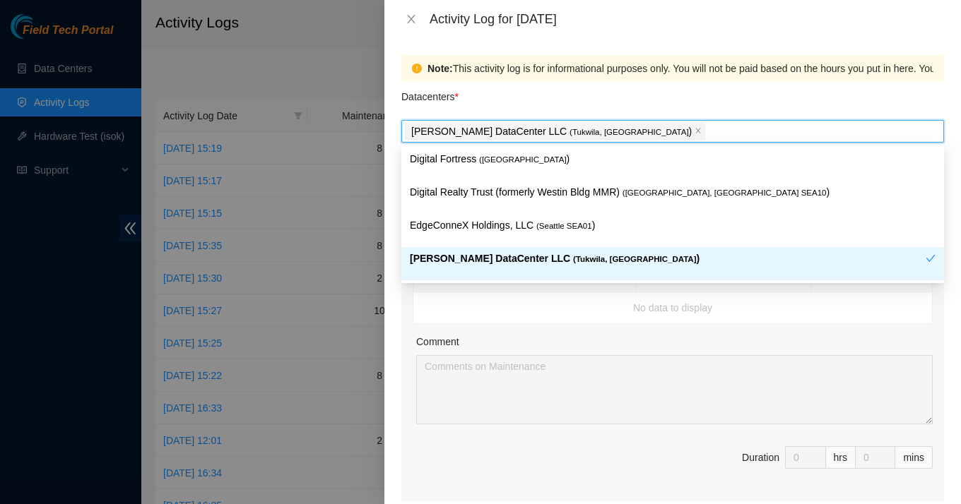
click at [484, 350] on div "Comment" at bounding box center [674, 344] width 517 height 21
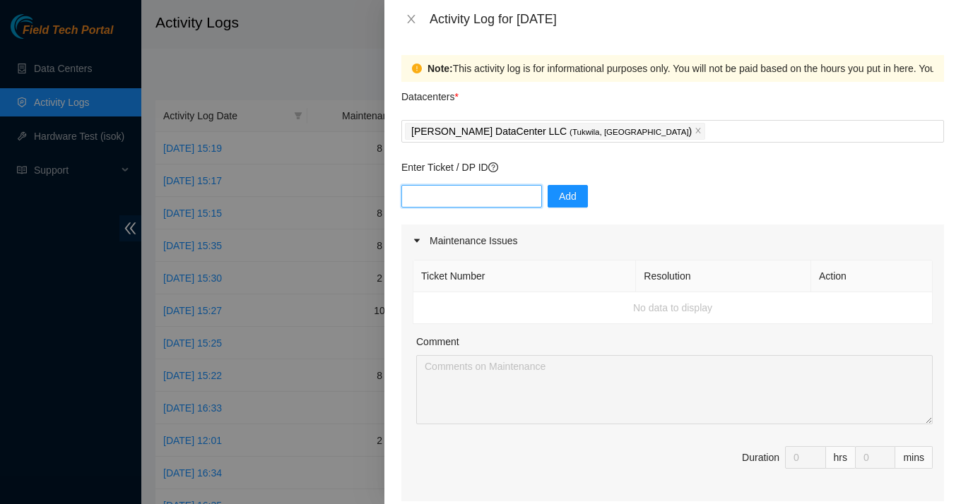
click at [474, 195] on input "text" at bounding box center [471, 196] width 141 height 23
paste input "B-W-13W4O14"
type input "B-W-13W4O14"
click at [559, 193] on span "Add" at bounding box center [568, 197] width 18 height 16
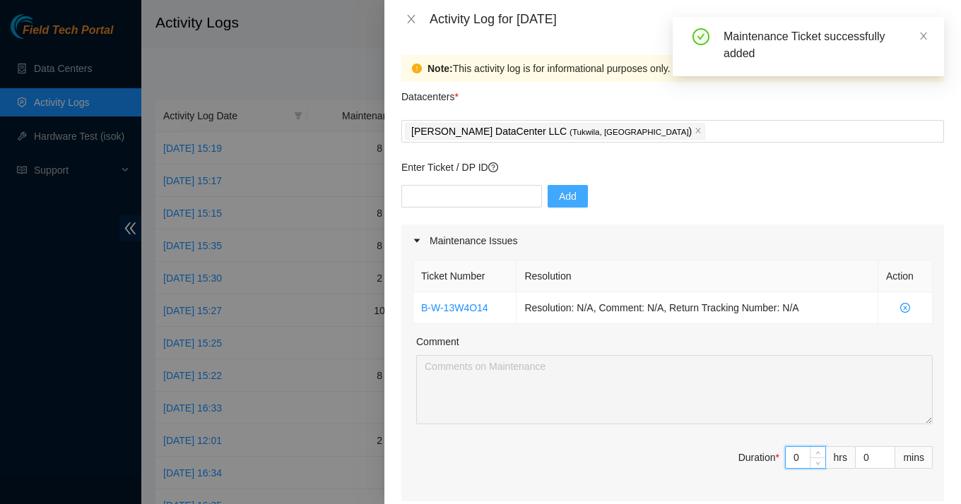
drag, startPoint x: 802, startPoint y: 464, endPoint x: 766, endPoint y: 451, distance: 38.5
click at [766, 451] on span "Duration * 0 hrs 0 mins" at bounding box center [673, 467] width 520 height 40
type input "8"
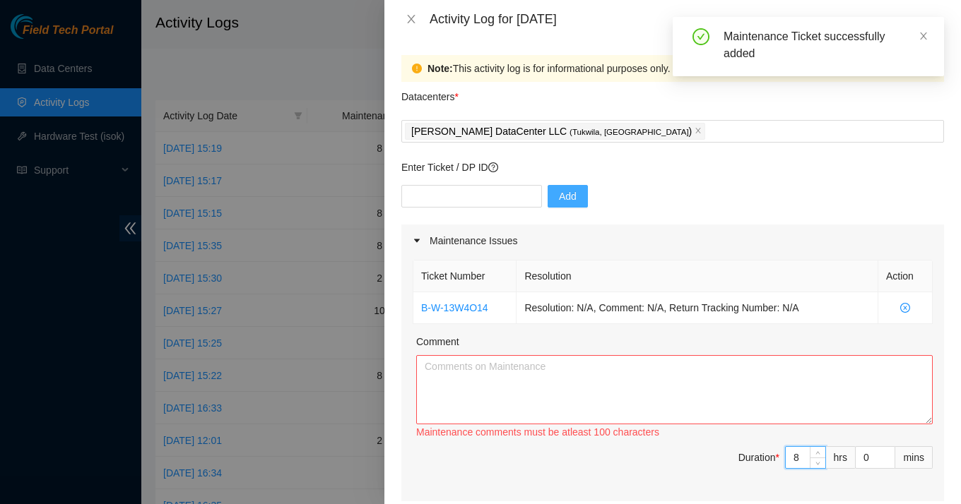
type input "8"
click at [641, 394] on textarea "Comment" at bounding box center [674, 389] width 517 height 69
paste textarea "B-W-13W4O14"
type textarea "B-W-13W4O14"
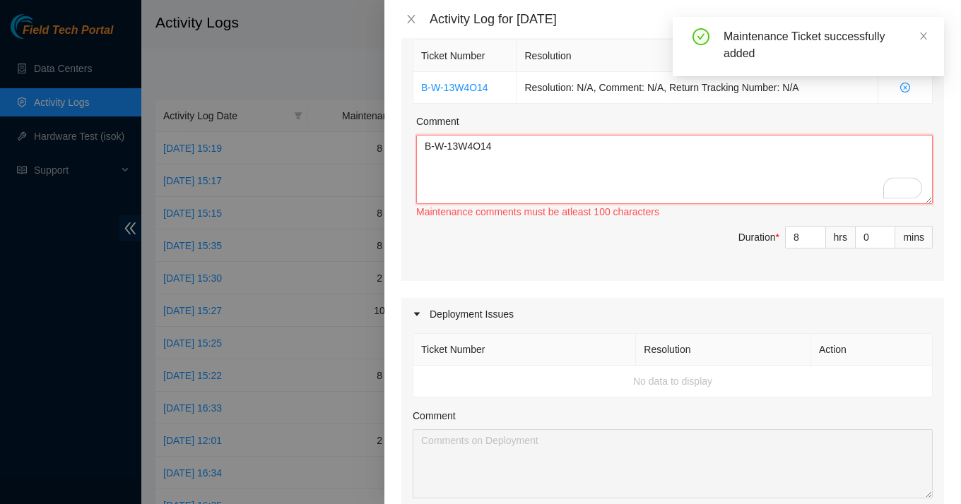
scroll to position [18, 0]
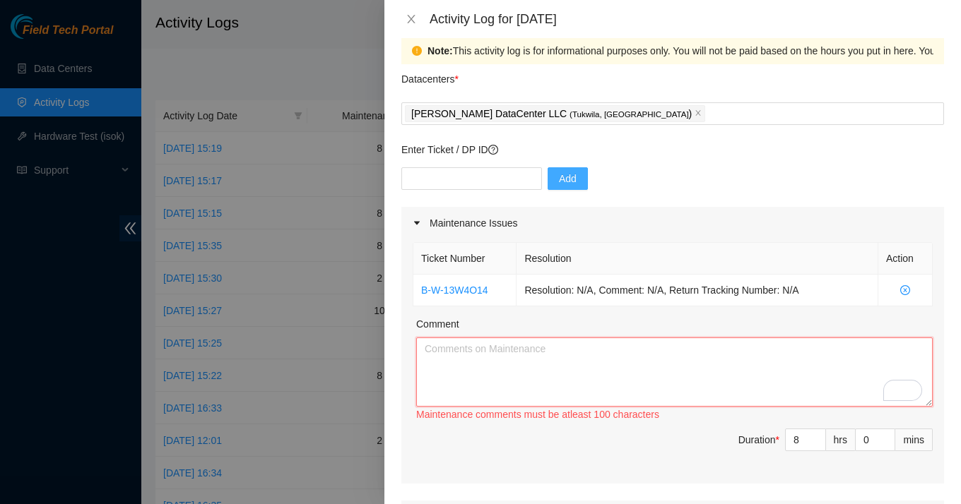
click at [492, 369] on textarea "Comment" at bounding box center [674, 372] width 517 height 69
paste textarea "started organizing the storage cages and auditing the equipments in the datacen…"
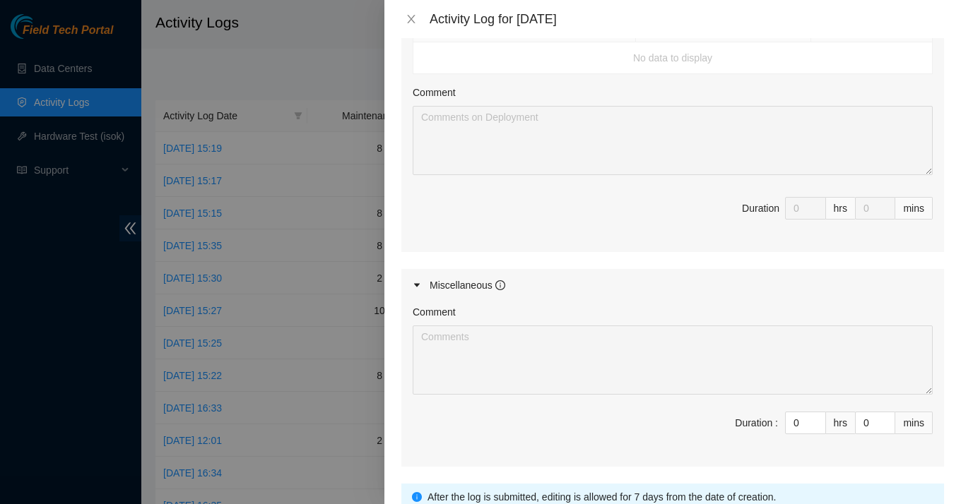
scroll to position [659, 0]
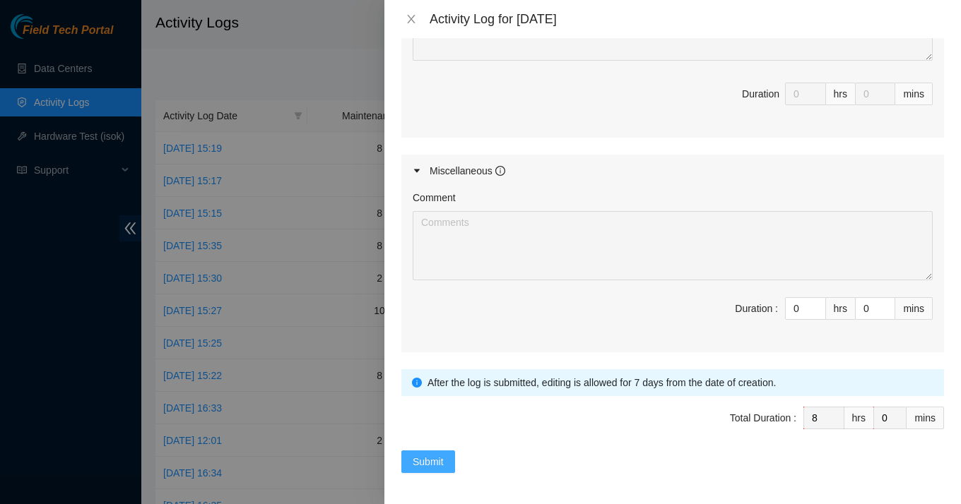
type textarea "started organizing the storage cages and auditing the equipments in the datacen…"
click at [446, 461] on button "Submit" at bounding box center [428, 462] width 54 height 23
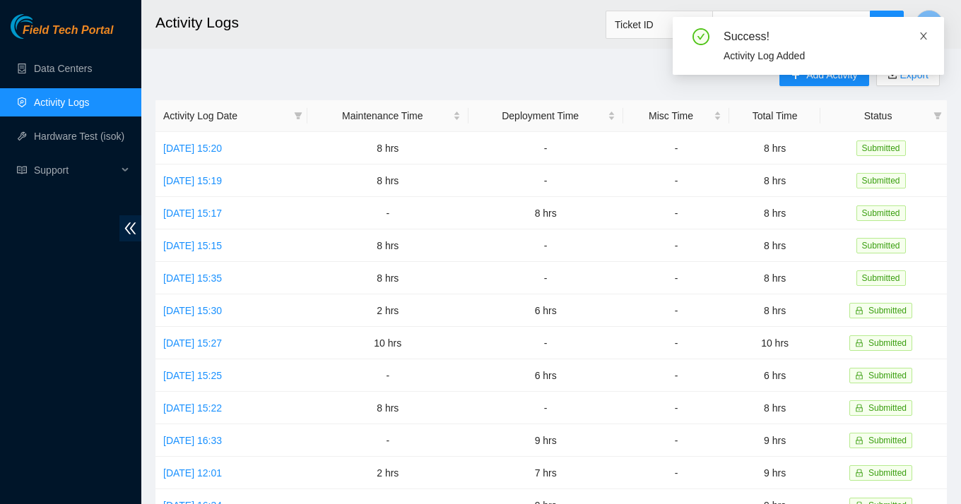
click at [925, 40] on icon "close" at bounding box center [924, 36] width 10 height 10
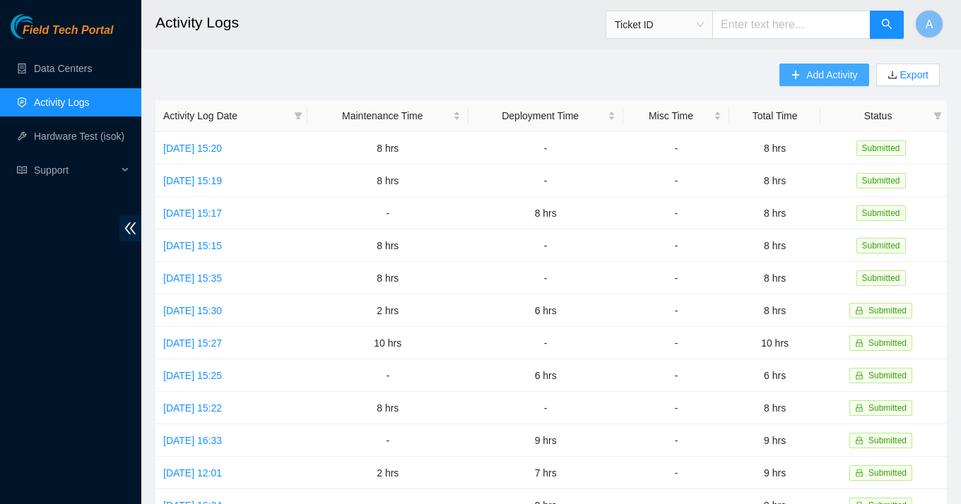
click at [821, 76] on span "Add Activity" at bounding box center [831, 75] width 51 height 16
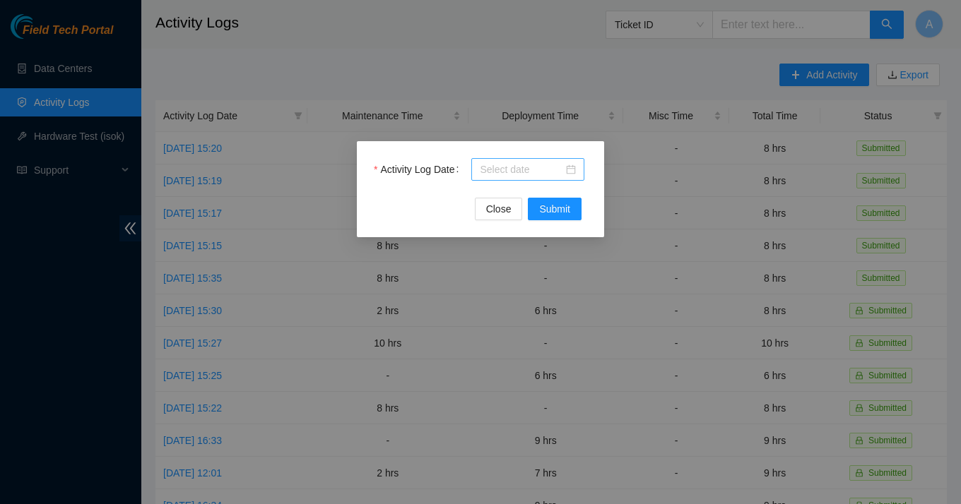
click at [576, 164] on div at bounding box center [527, 169] width 113 height 23
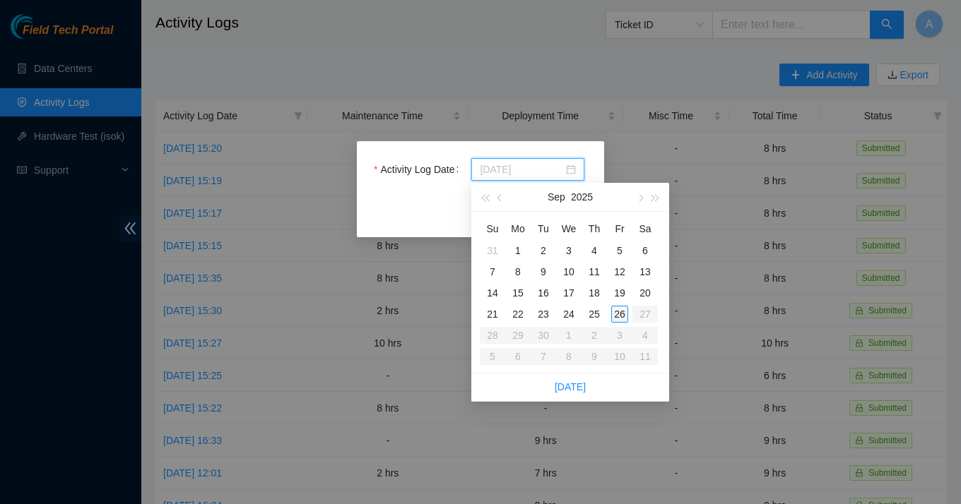
type input "[DATE]"
click at [619, 315] on div "26" at bounding box center [619, 314] width 17 height 17
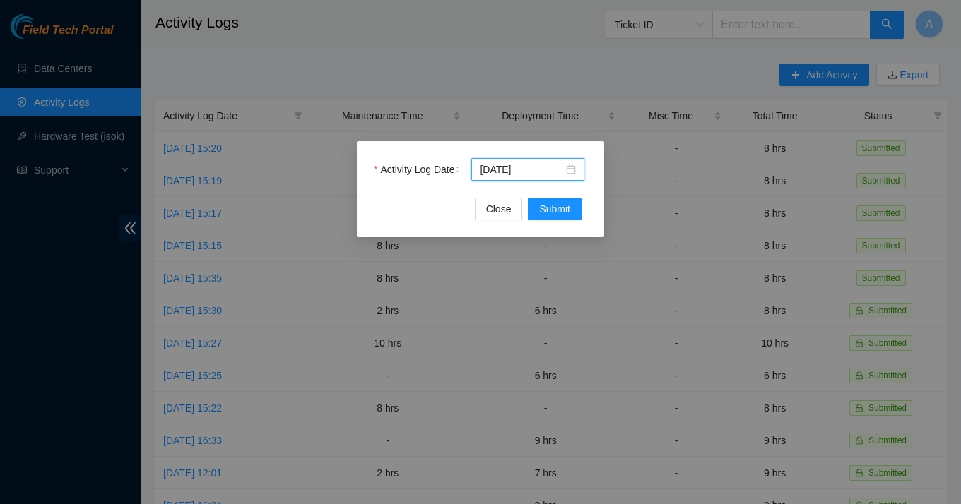
click at [619, 315] on div "Activity Log Date [DATE] Close Submit" at bounding box center [480, 252] width 961 height 504
click at [558, 200] on button "Submit" at bounding box center [555, 209] width 54 height 23
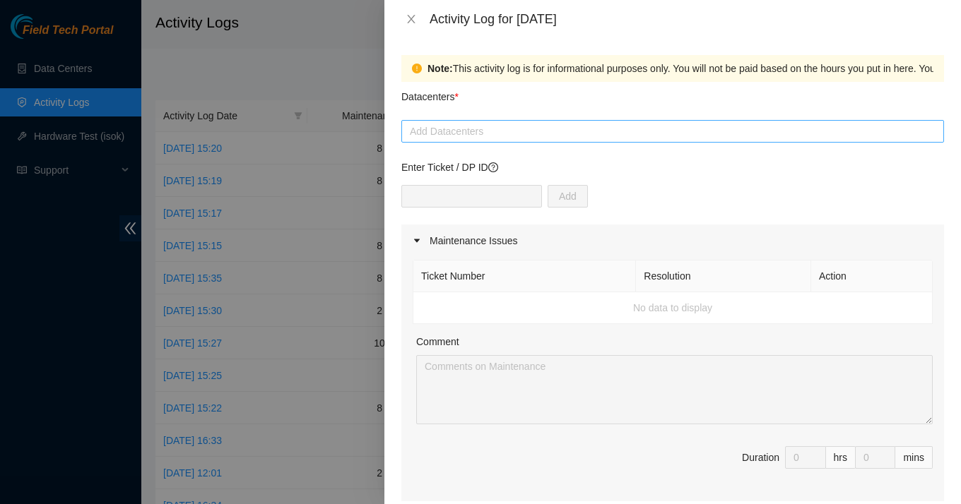
click at [543, 129] on div at bounding box center [673, 131] width 536 height 17
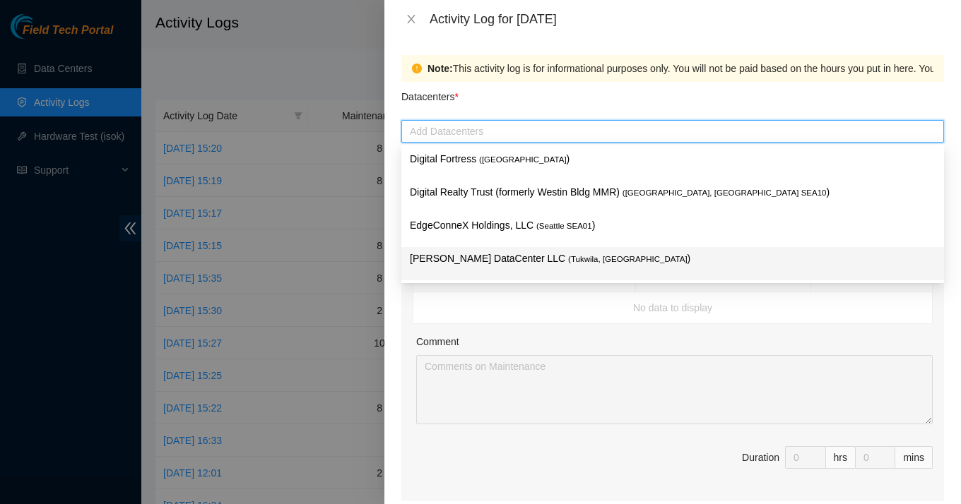
click at [568, 256] on span "( [GEOGRAPHIC_DATA], [GEOGRAPHIC_DATA]" at bounding box center [627, 259] width 119 height 8
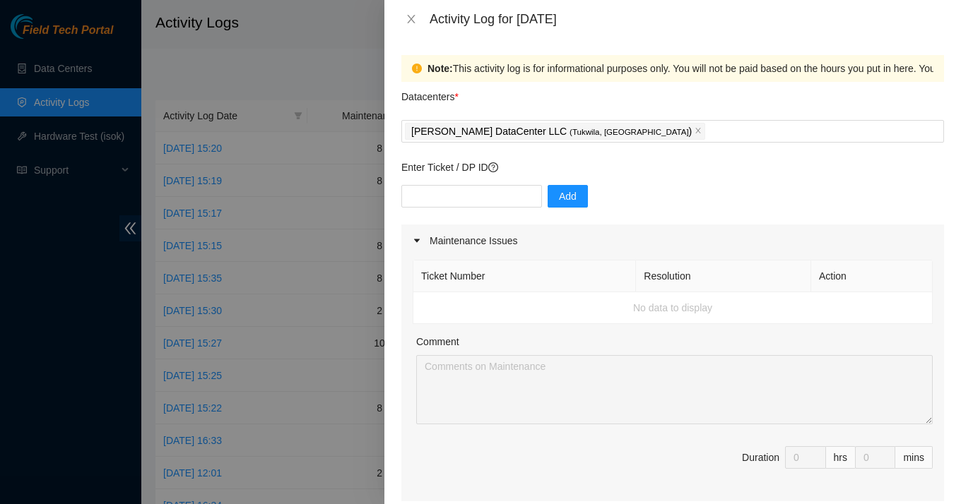
click at [472, 309] on td "No data to display" at bounding box center [672, 309] width 519 height 32
click at [476, 203] on input "text" at bounding box center [471, 196] width 141 height 23
paste input "B-W-13W4O14"
type input "B-W-13W4O14"
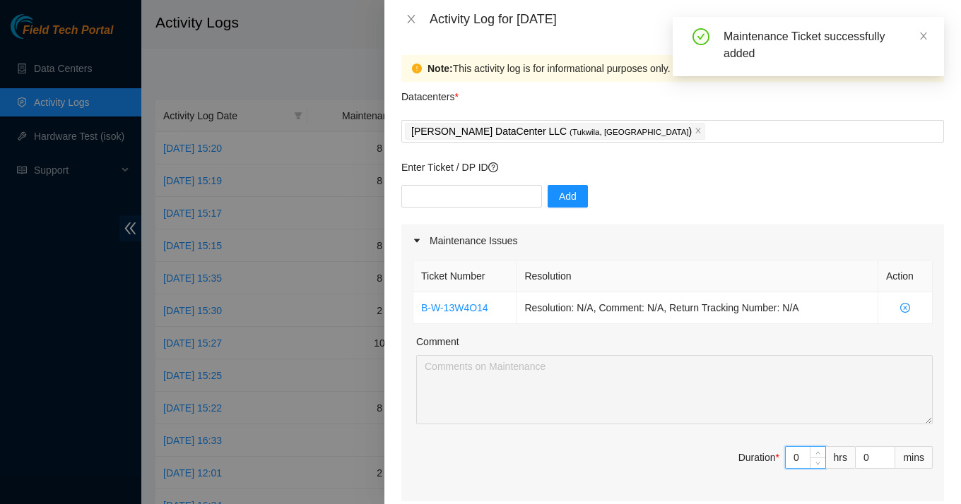
drag, startPoint x: 801, startPoint y: 456, endPoint x: 750, endPoint y: 456, distance: 50.2
click at [750, 456] on span "Duration * 0 hrs 0 mins" at bounding box center [673, 467] width 520 height 40
type input "8"
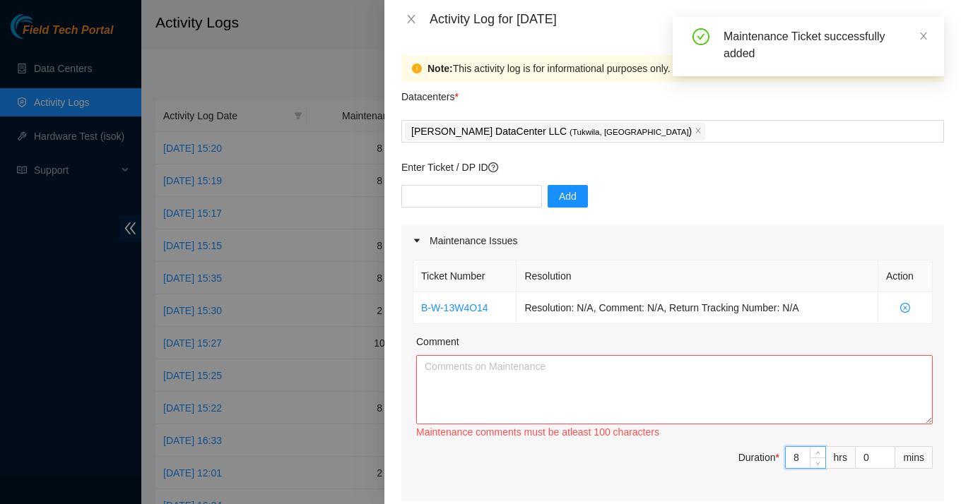
type input "8"
click at [577, 392] on textarea "Comment" at bounding box center [674, 389] width 517 height 69
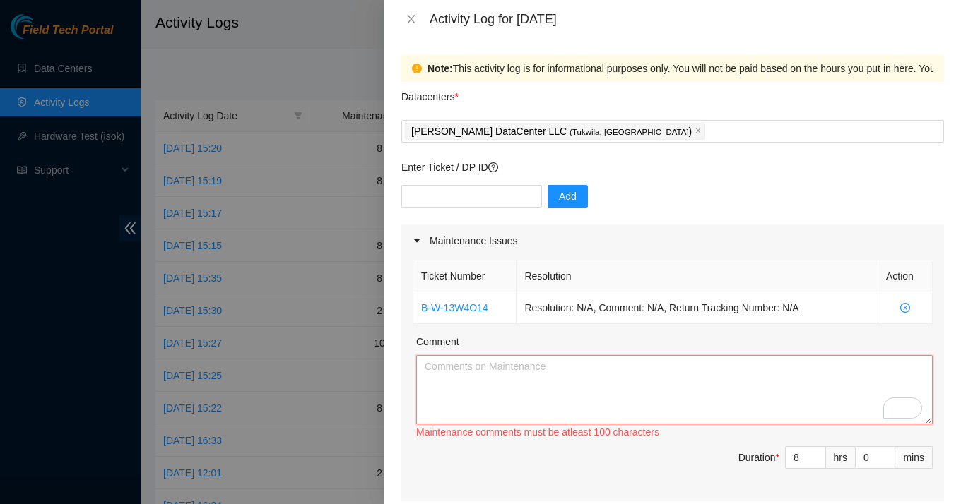
click at [476, 387] on textarea "Comment" at bounding box center [674, 389] width 517 height 69
paste textarea "started organizing the storage cages and auditing the equipments in the datacen…"
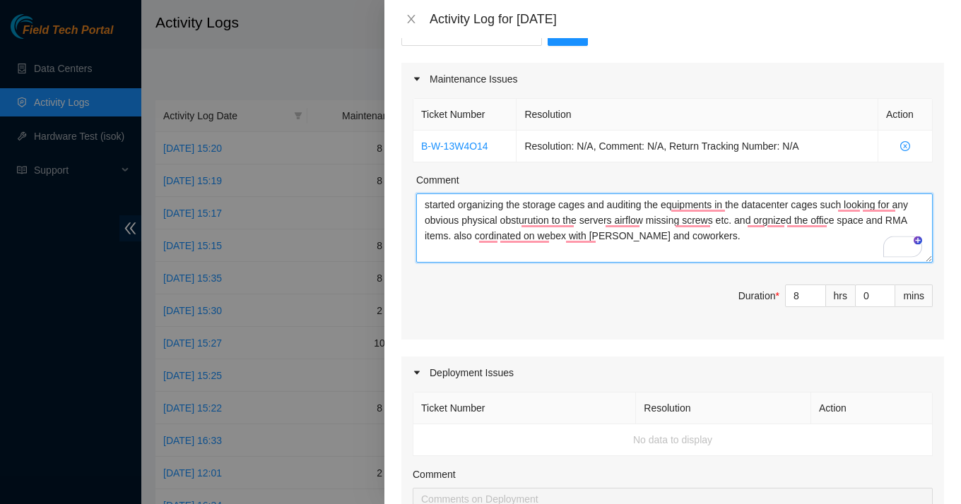
scroll to position [168, 0]
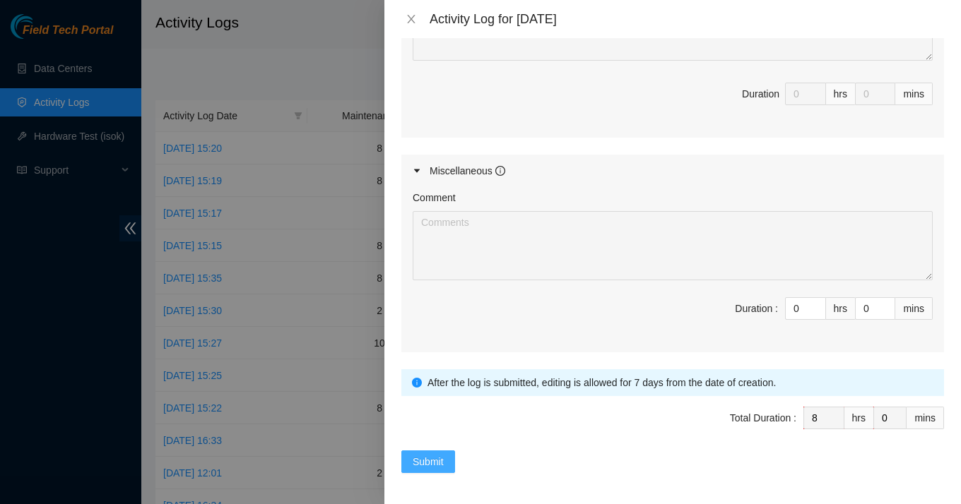
type textarea "started organizing the storage cages and auditing the equipments in the datacen…"
click at [405, 461] on button "Submit" at bounding box center [428, 462] width 54 height 23
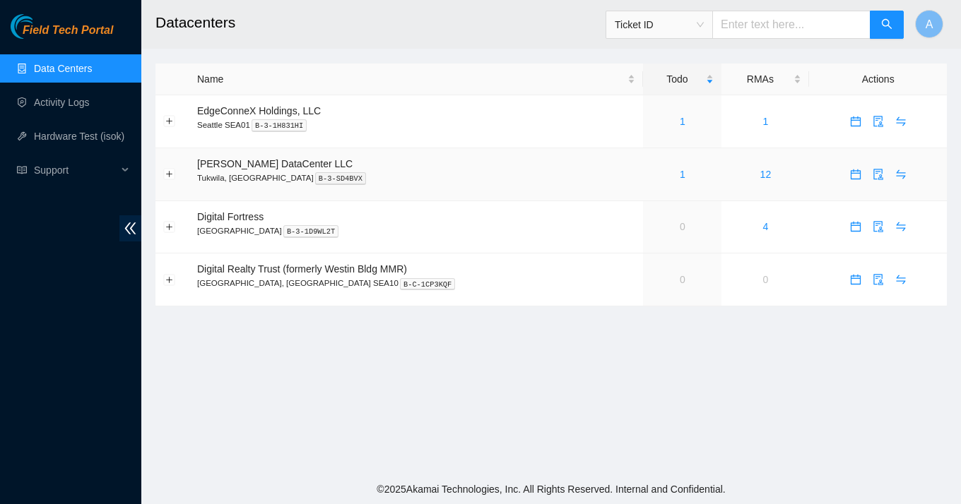
click at [663, 170] on div "1" at bounding box center [682, 175] width 63 height 16
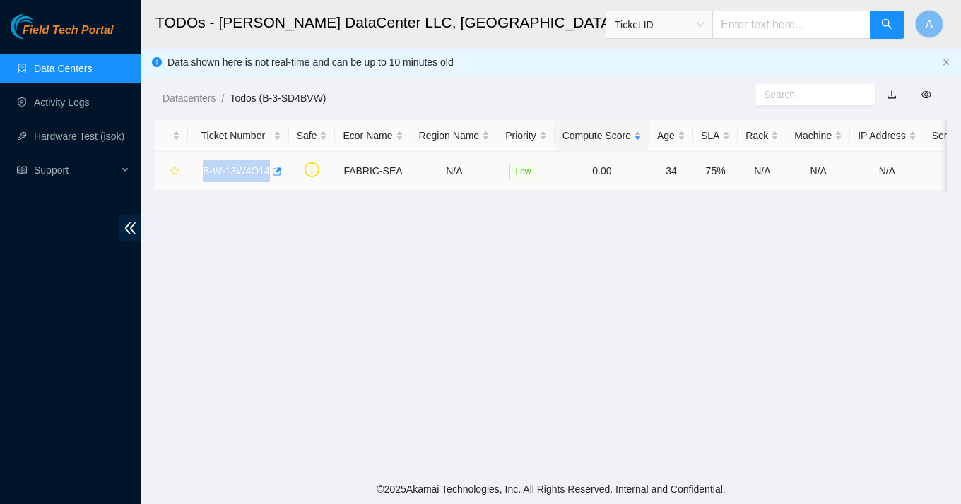
drag, startPoint x: 199, startPoint y: 173, endPoint x: 273, endPoint y: 177, distance: 75.0
click at [273, 177] on div "B-W-13W4O14" at bounding box center [238, 171] width 85 height 23
copy link "B-W-13W4O14"
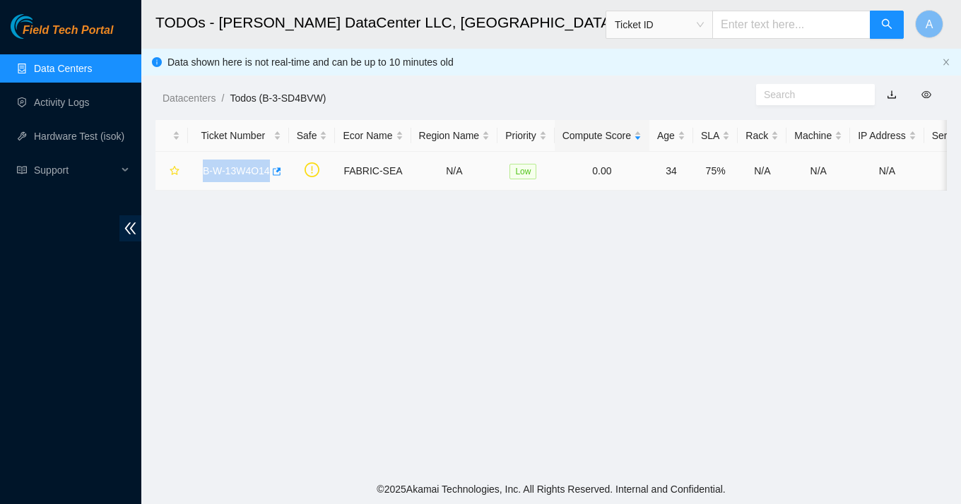
copy link "B-W-13W4O14"
